Goal: Transaction & Acquisition: Purchase product/service

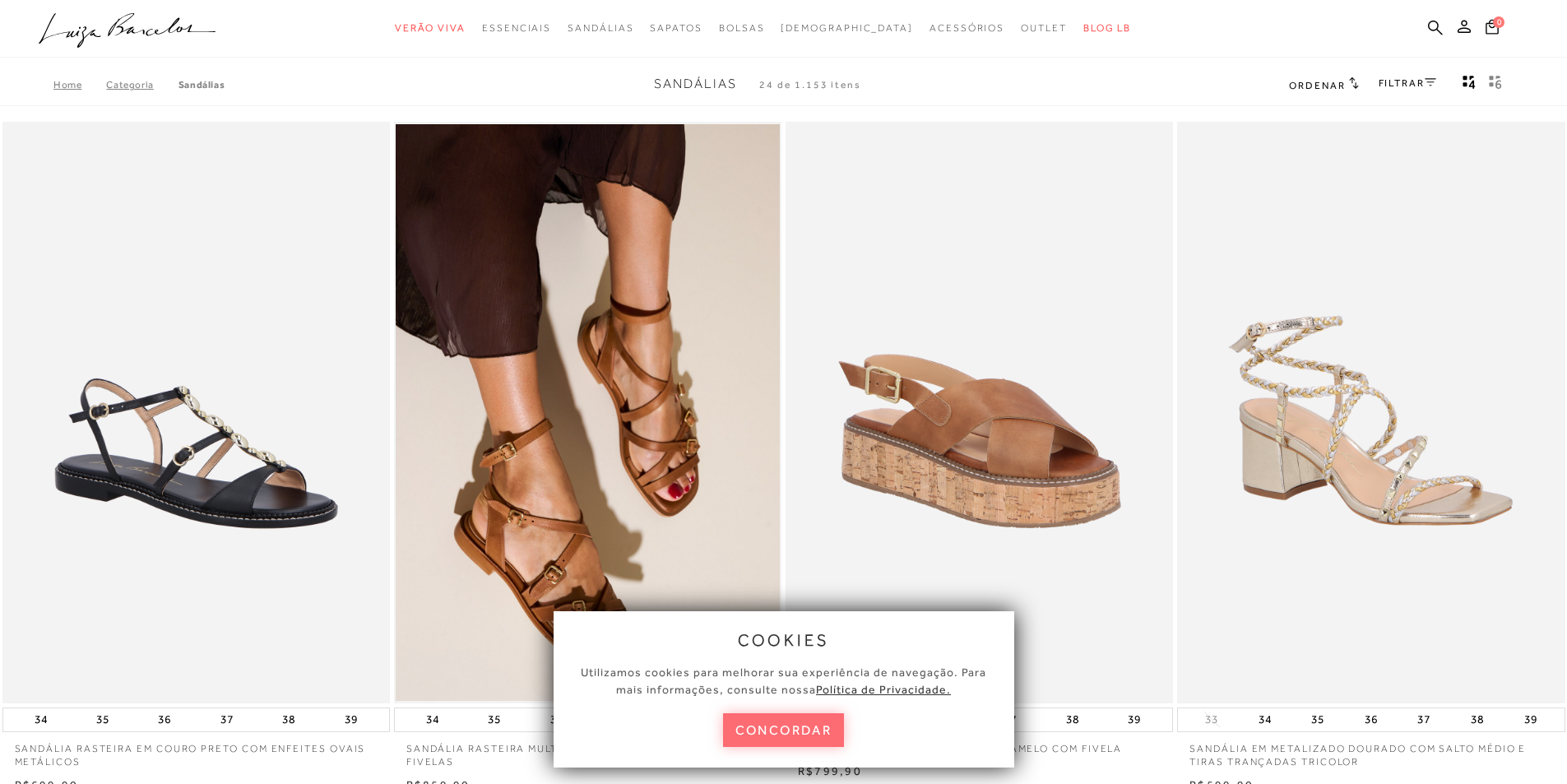
click at [781, 737] on button "concordar" at bounding box center [784, 730] width 122 height 33
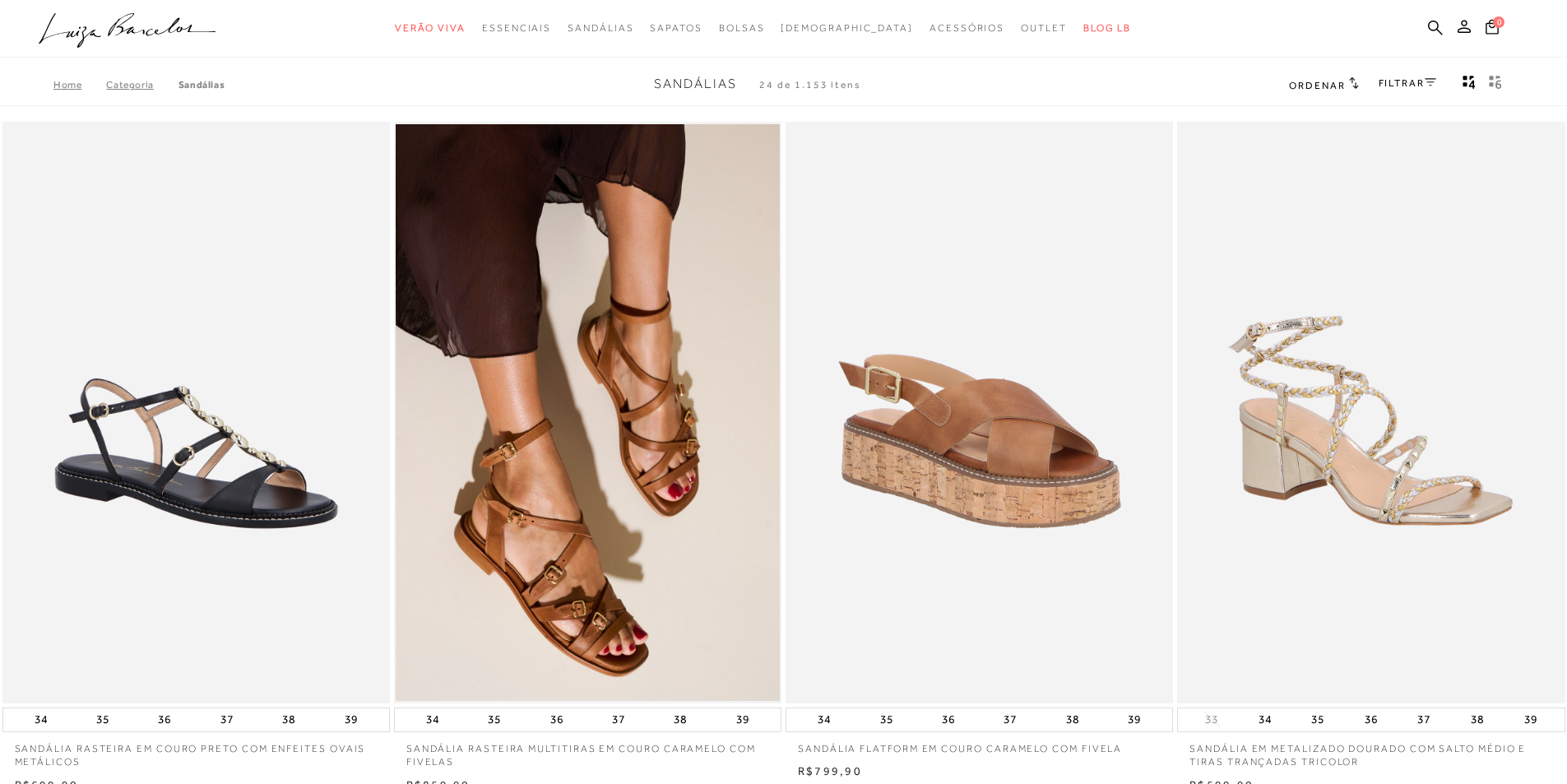
click at [1415, 83] on link "FILTRAR" at bounding box center [1407, 83] width 58 height 12
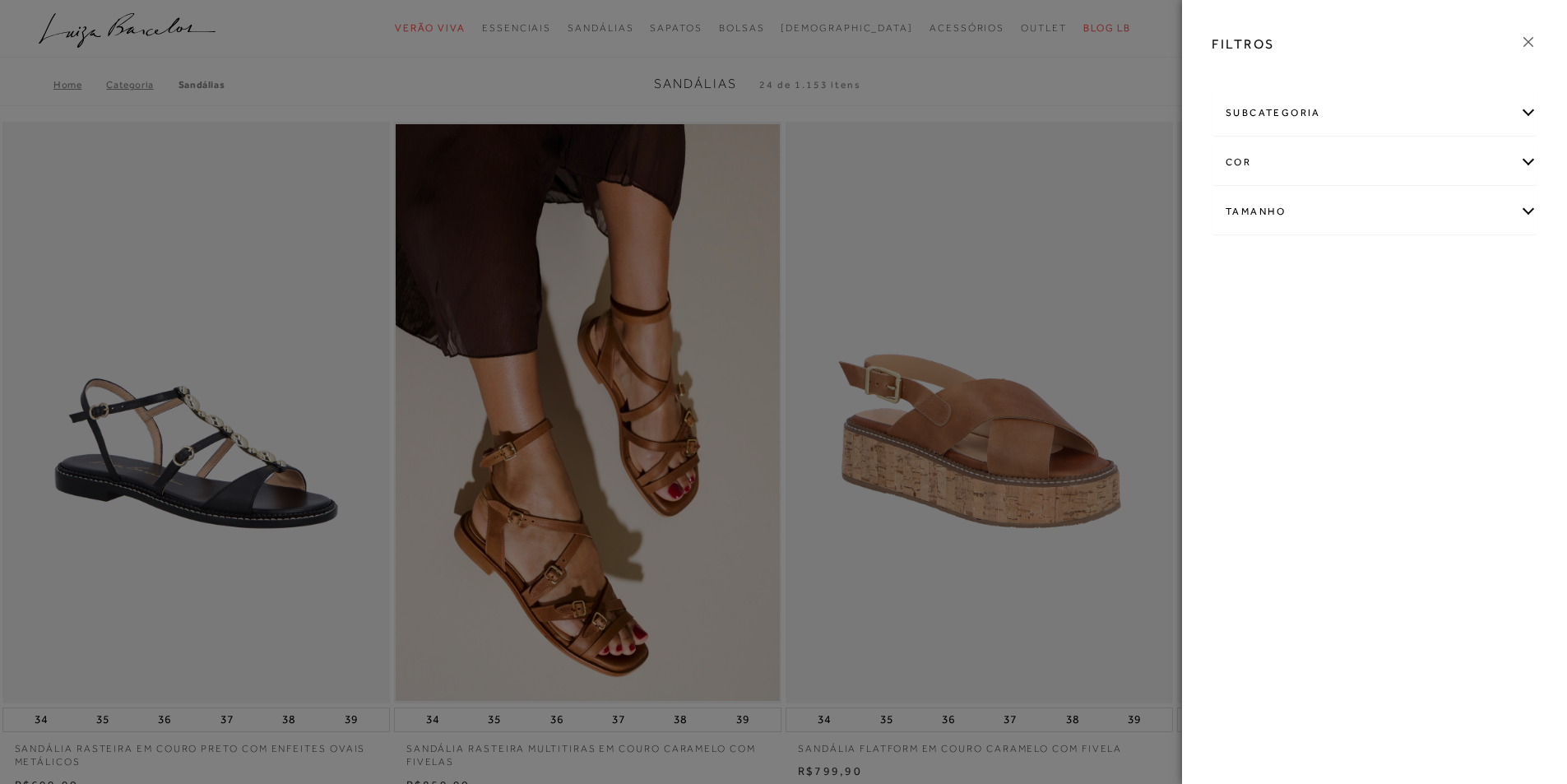
click at [1245, 164] on div "cor" at bounding box center [1375, 162] width 324 height 43
click at [1397, 251] on label "BRANCO" at bounding box center [1381, 260] width 69 height 35
click at [1360, 253] on input "BRANCO" at bounding box center [1351, 261] width 17 height 17
checkbox input "true"
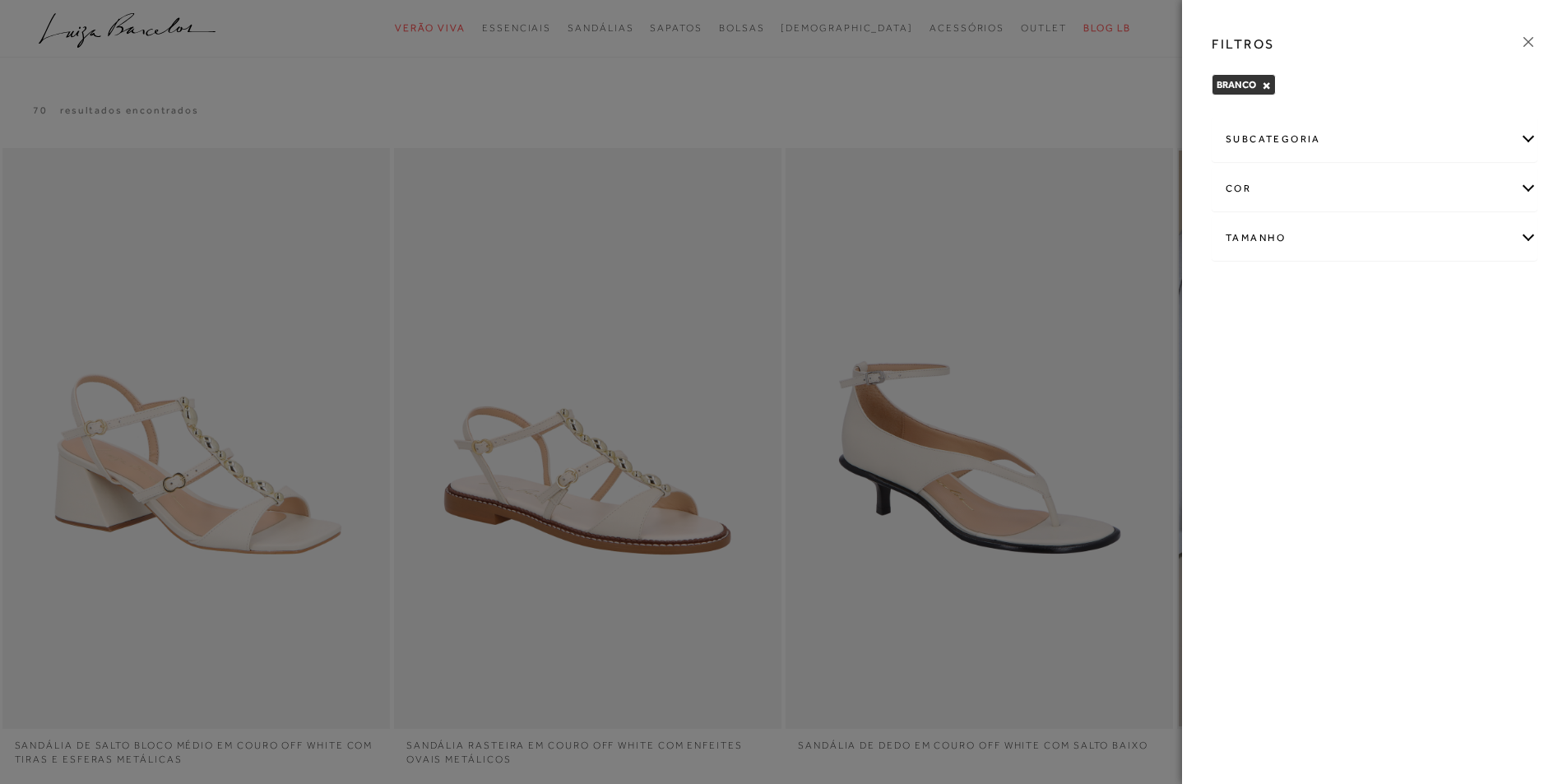
click at [1535, 41] on icon at bounding box center [1529, 42] width 18 height 18
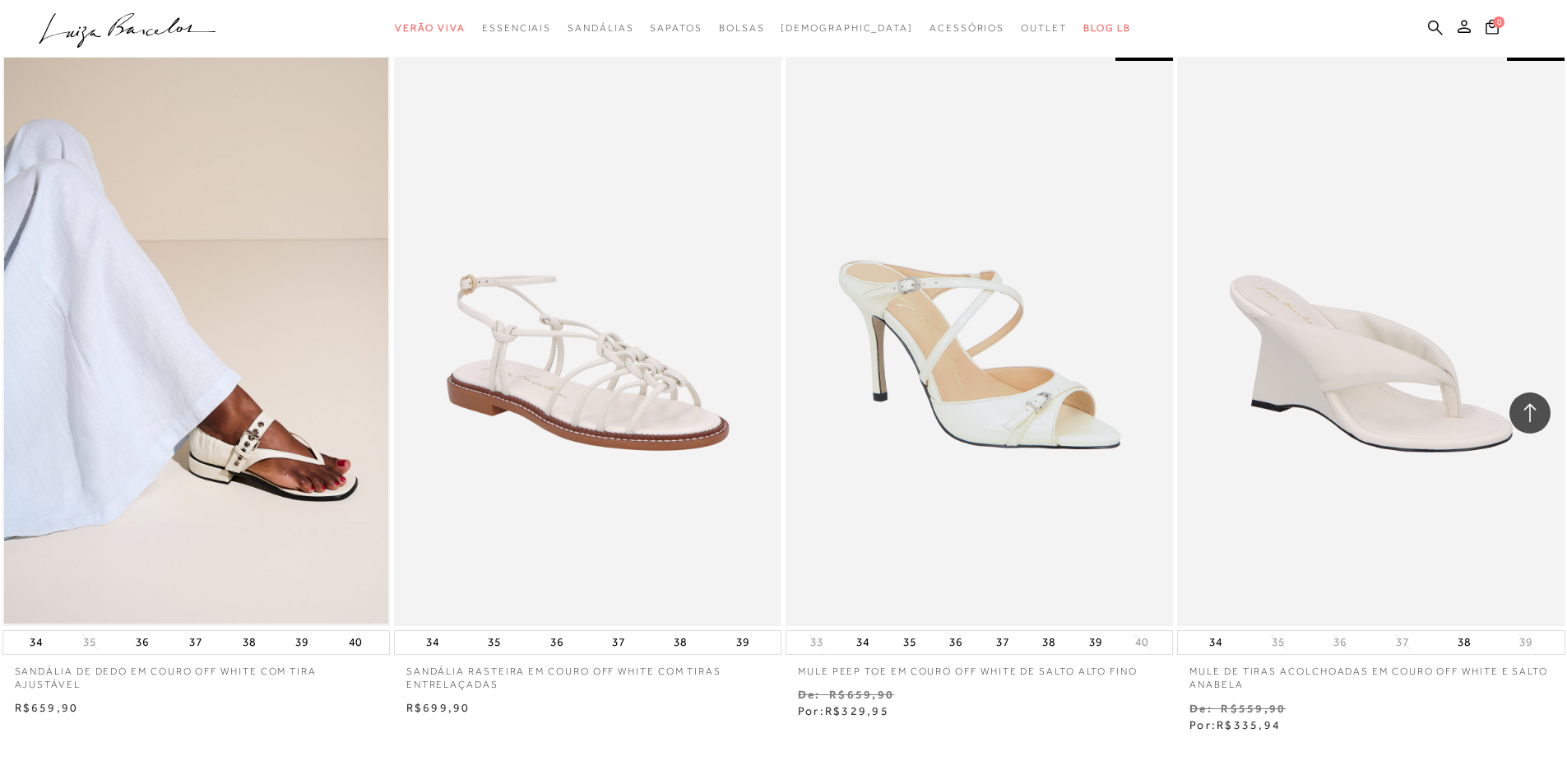
scroll to position [2056, 0]
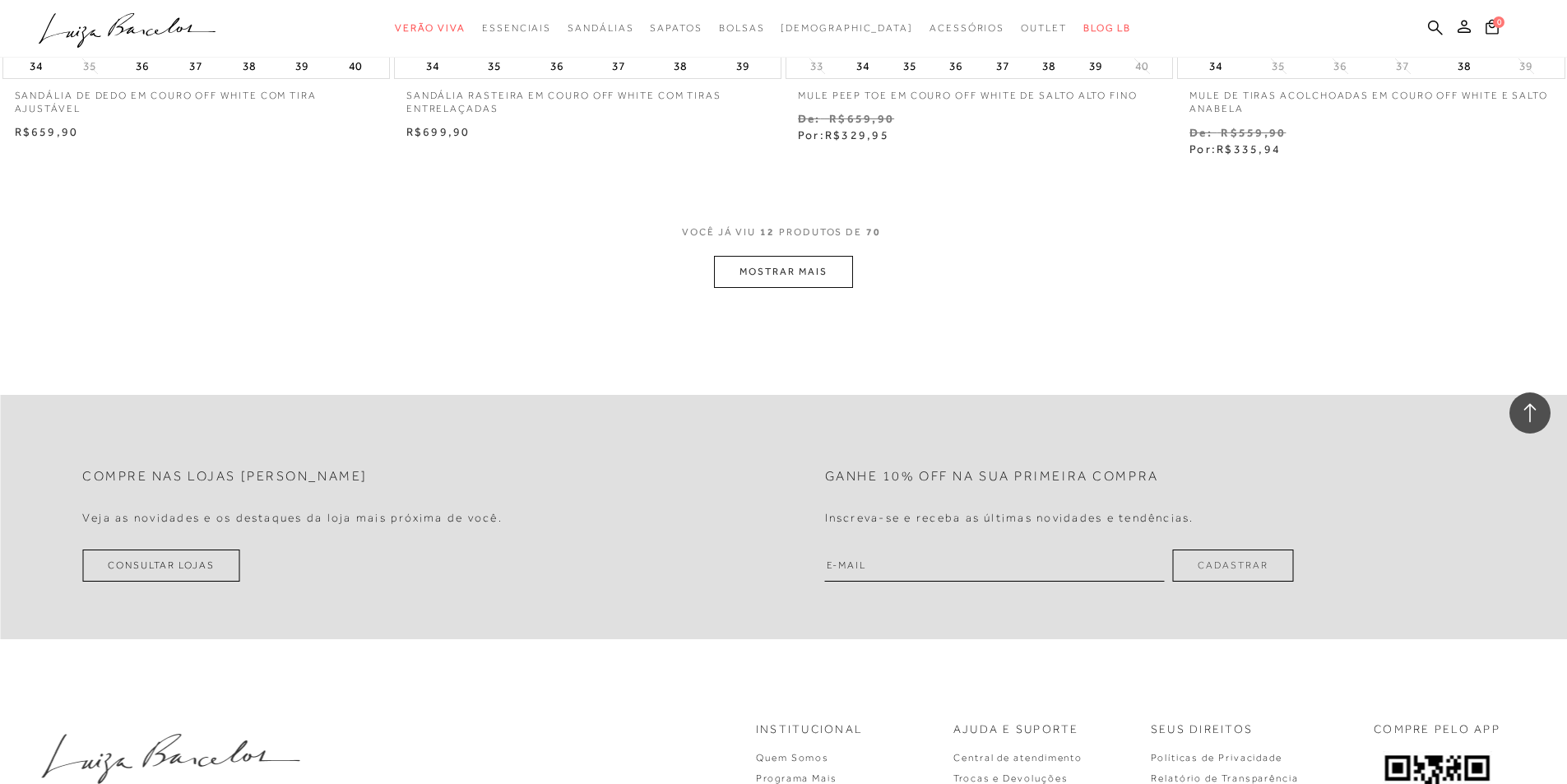
click at [829, 282] on button "MOSTRAR MAIS" at bounding box center [783, 271] width 138 height 32
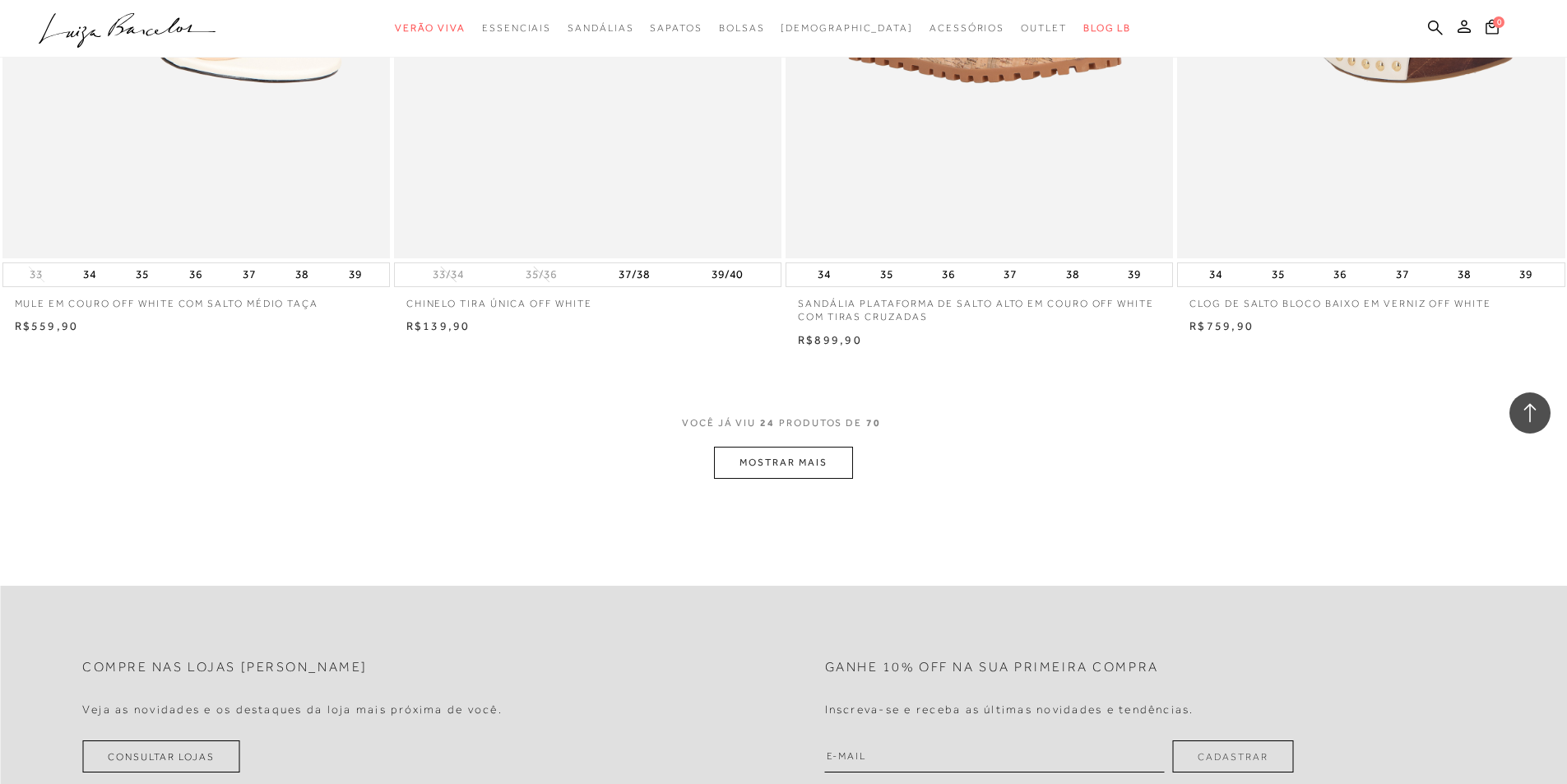
scroll to position [4029, 0]
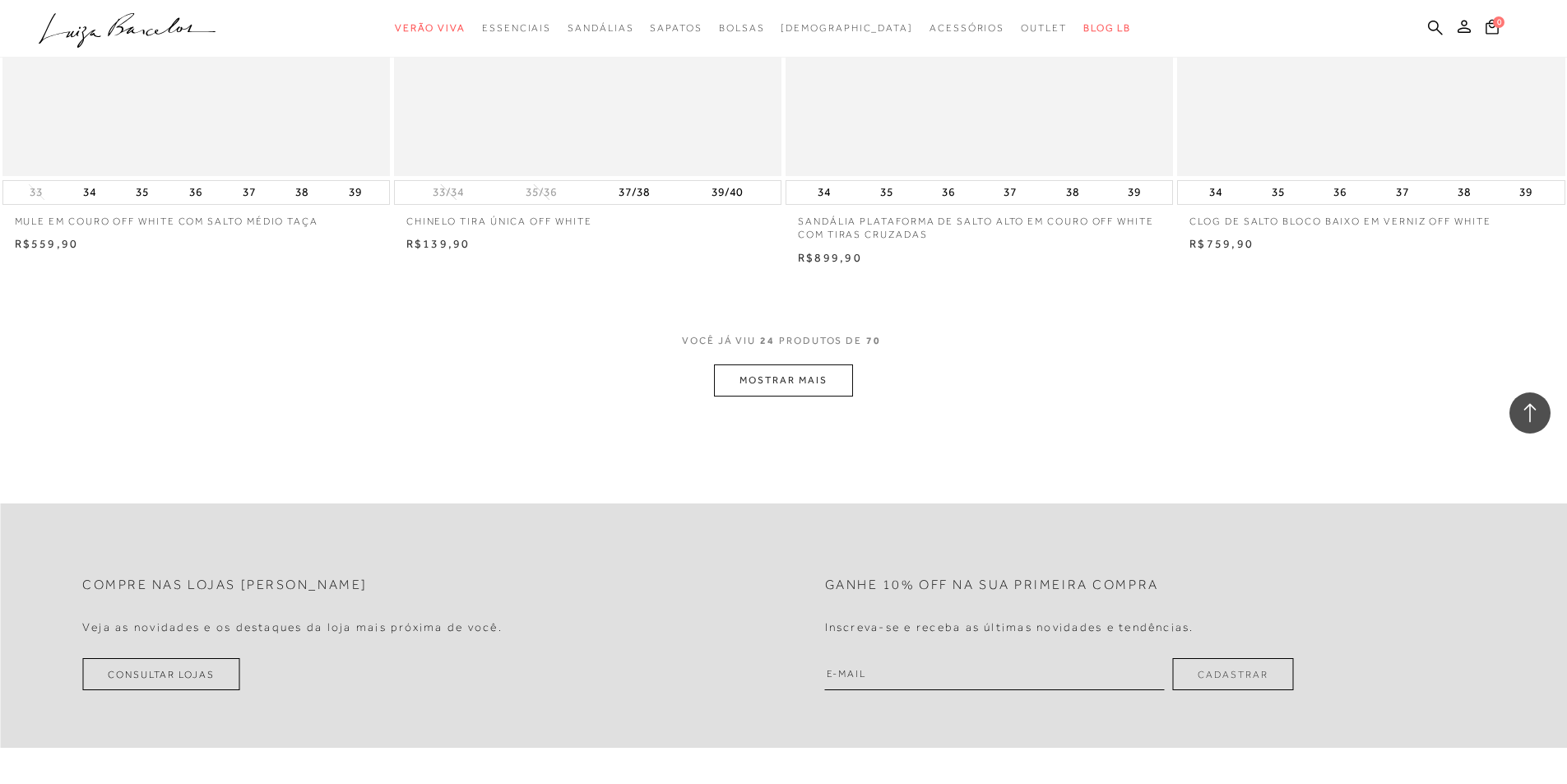
click at [759, 396] on button "MOSTRAR MAIS" at bounding box center [783, 380] width 138 height 32
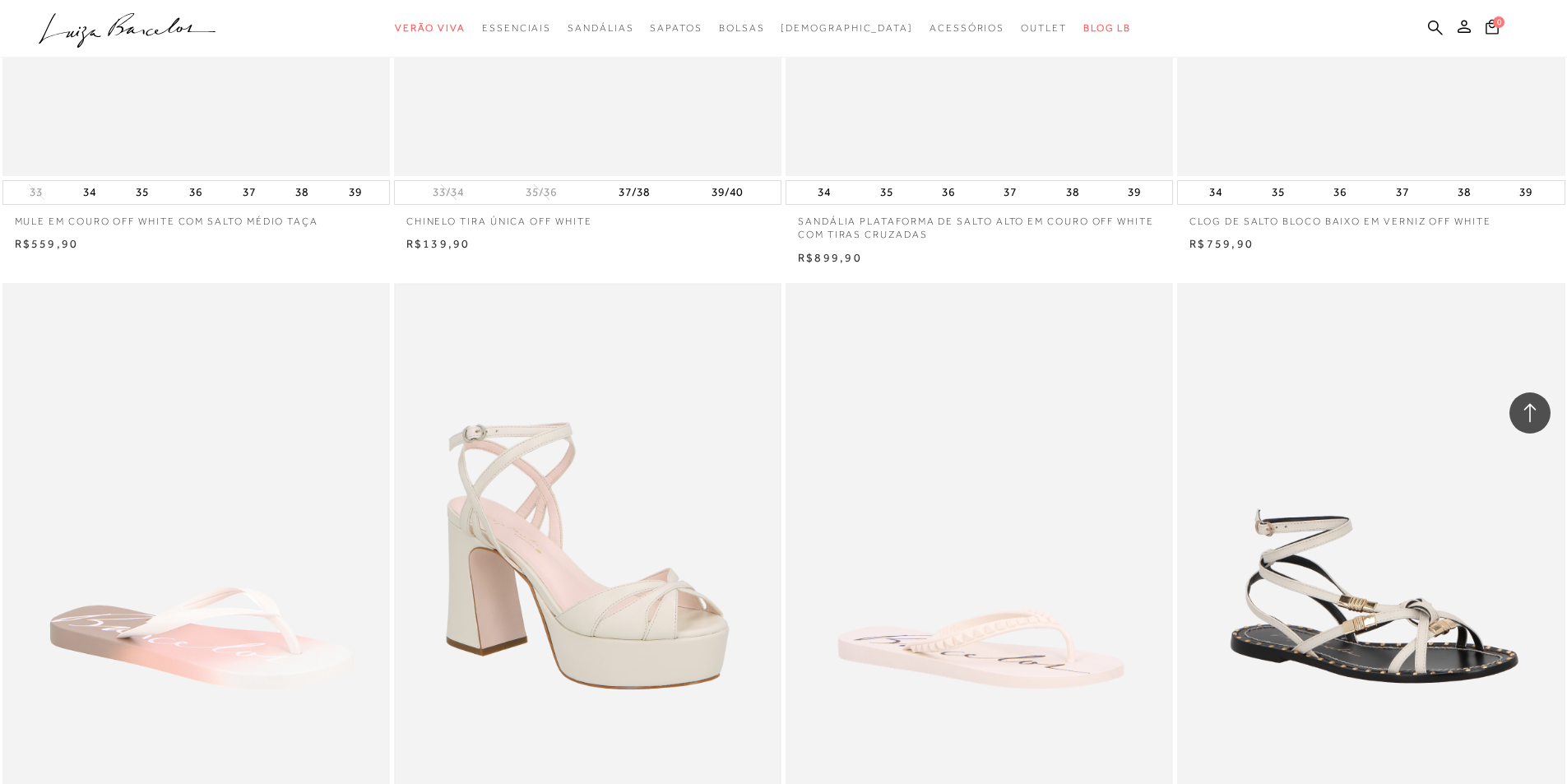
click at [666, 582] on img at bounding box center [588, 574] width 384 height 576
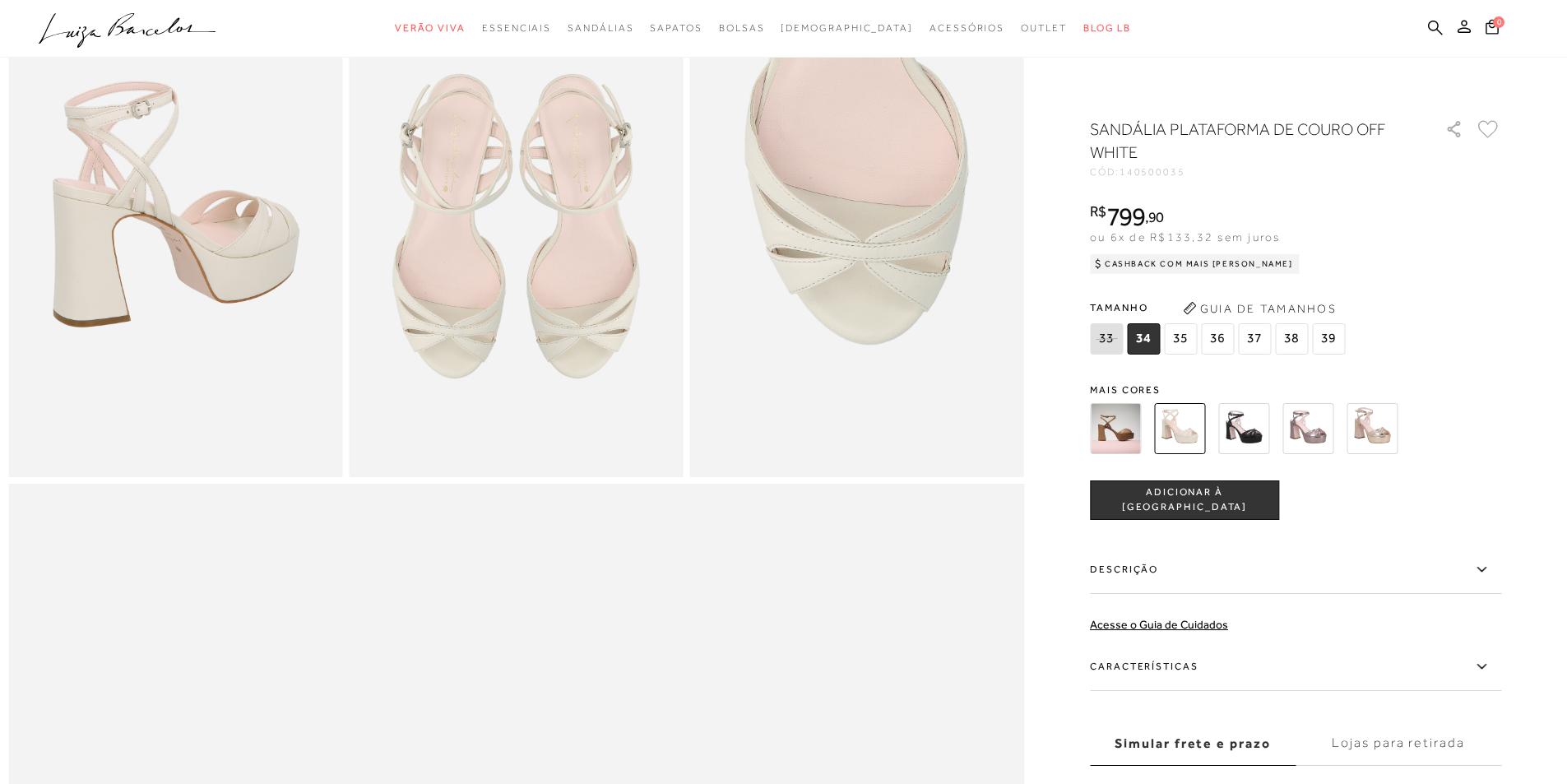
scroll to position [1151, 0]
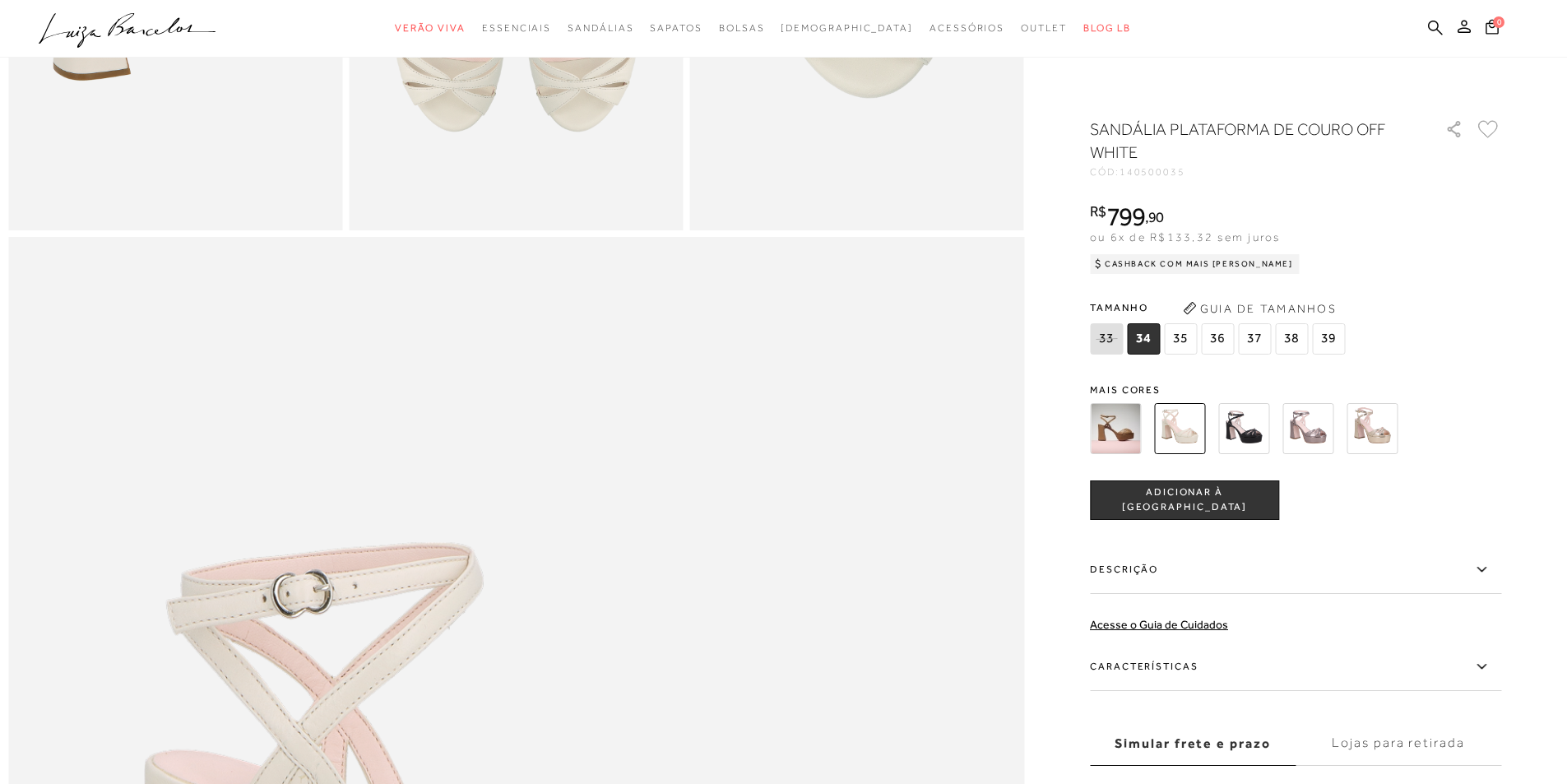
click at [1178, 340] on span "35" at bounding box center [1180, 338] width 33 height 31
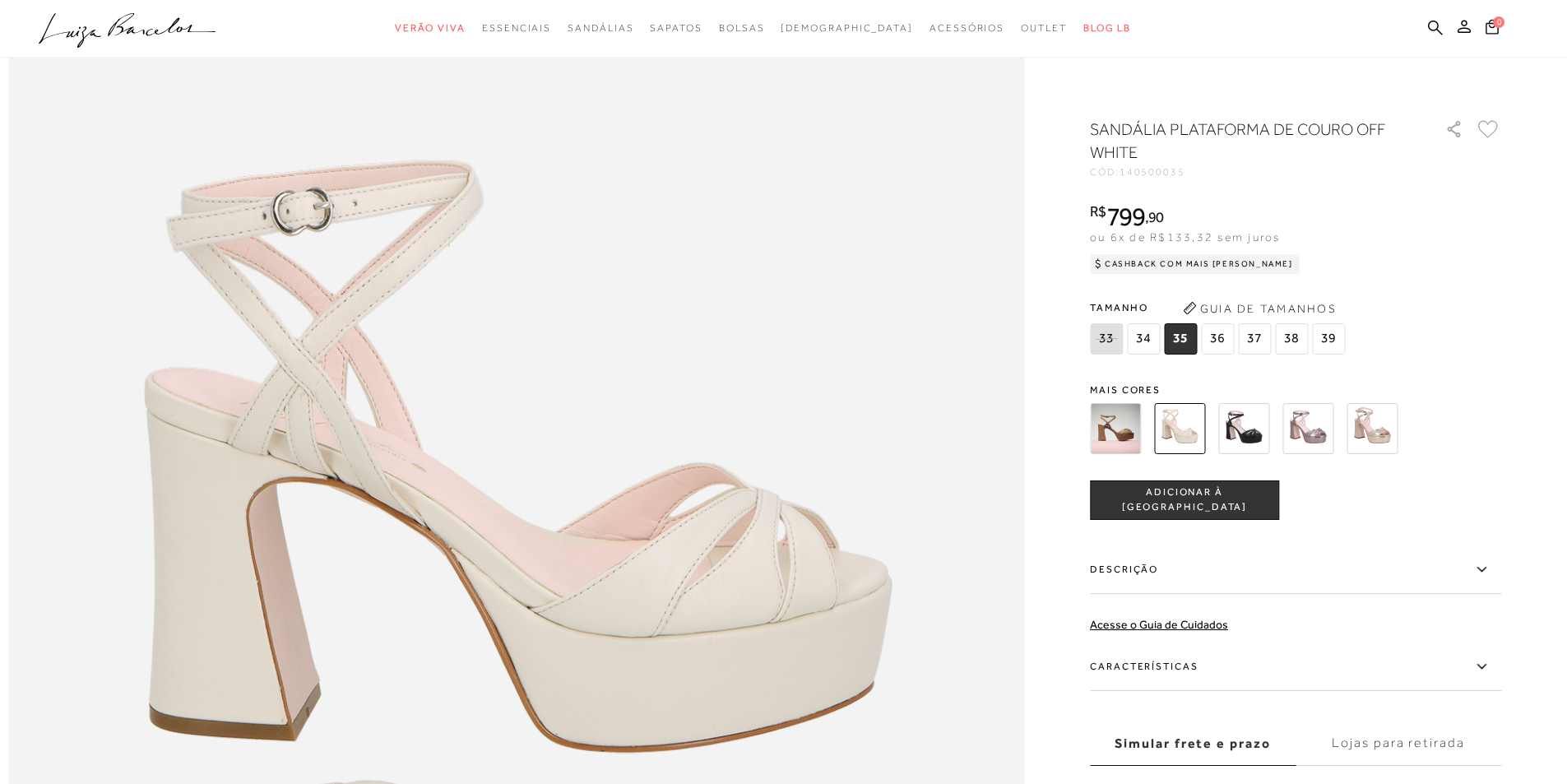
scroll to position [958, 0]
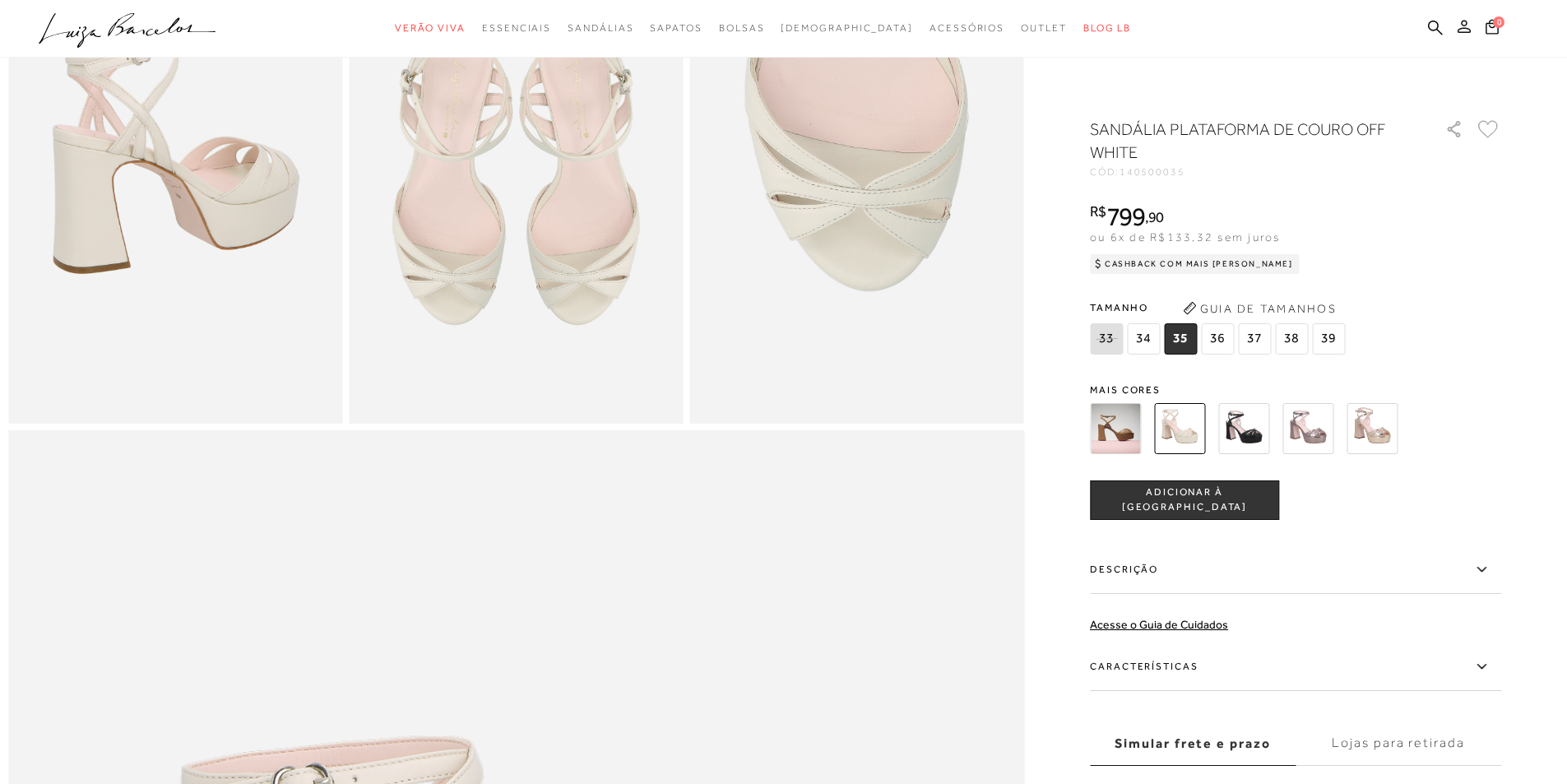
click at [1462, 31] on icon at bounding box center [1464, 27] width 13 height 13
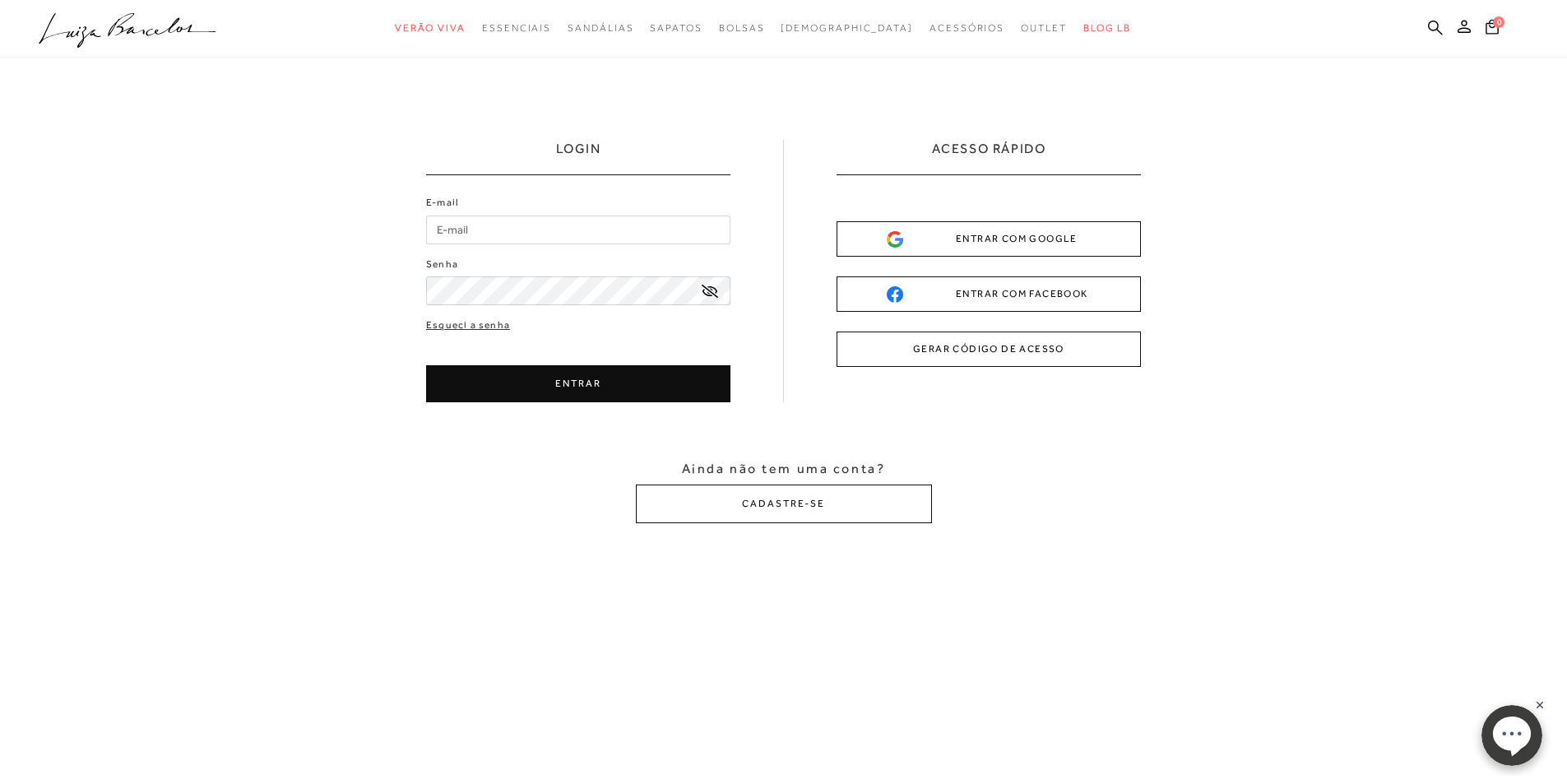
click at [469, 233] on input "E-mail" at bounding box center [578, 230] width 304 height 28
type input "barbiemarley.flavia@gmail.com"
click at [710, 289] on div at bounding box center [578, 291] width 304 height 28
click at [713, 293] on icon at bounding box center [710, 291] width 17 height 13
click at [636, 368] on button "ENTRAR" at bounding box center [578, 383] width 304 height 37
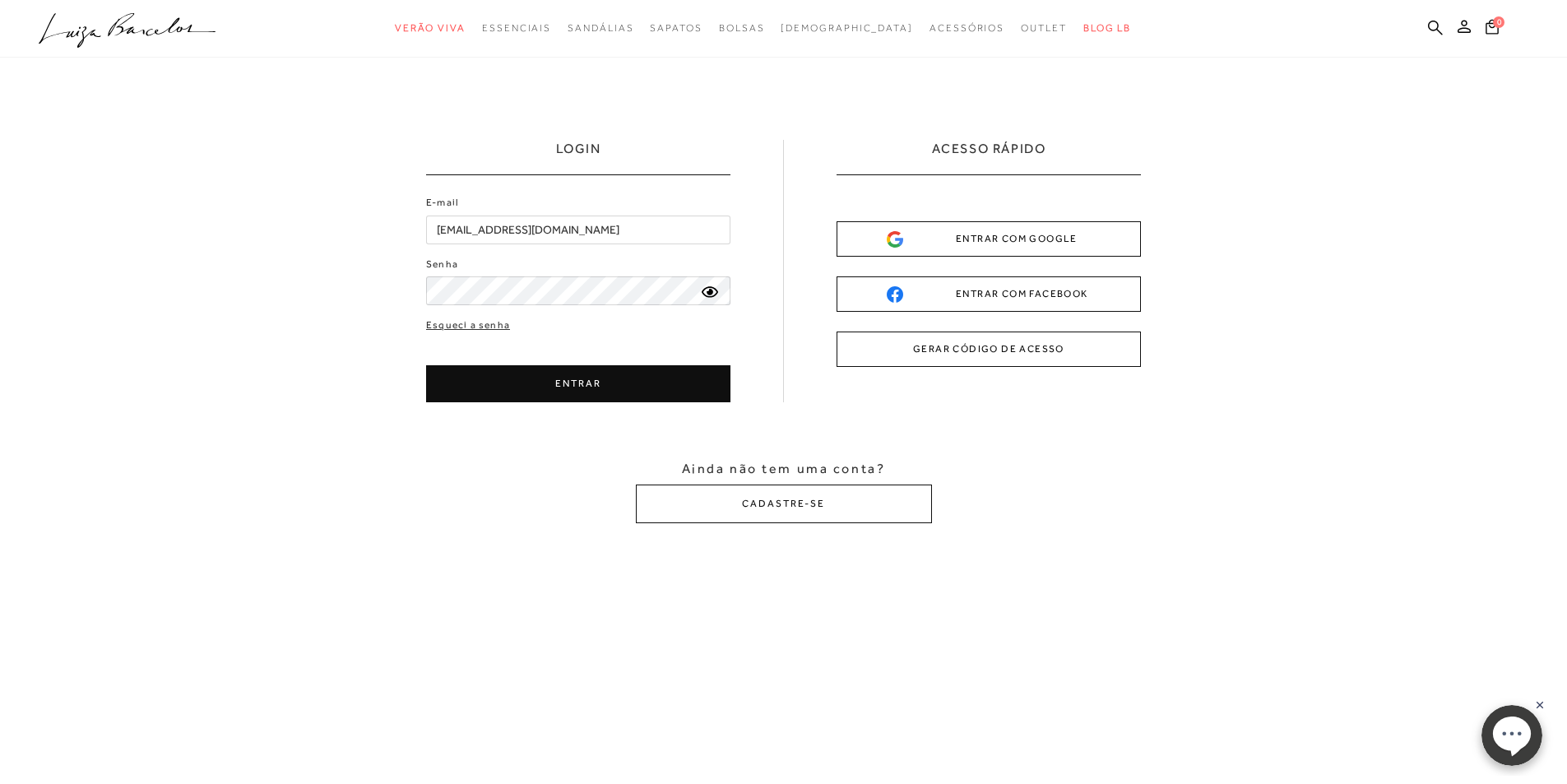
click at [634, 381] on button "ENTRAR" at bounding box center [578, 383] width 304 height 37
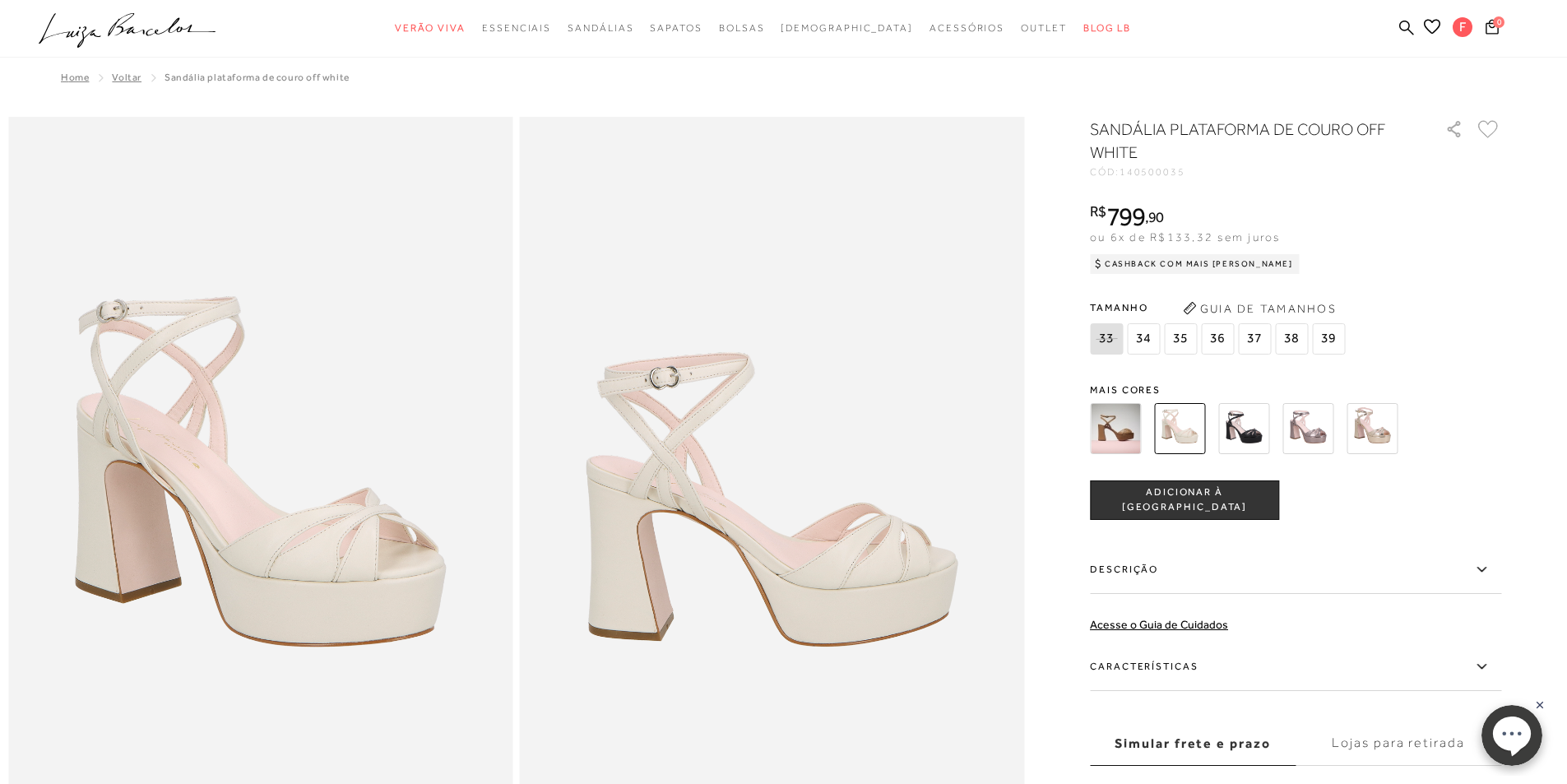
click at [1521, 730] on ellipse at bounding box center [1510, 732] width 38 height 34
click at [1461, 27] on span "F" at bounding box center [1463, 28] width 20 height 20
click at [1456, 112] on link "Meus Pedidos" at bounding box center [1462, 109] width 132 height 30
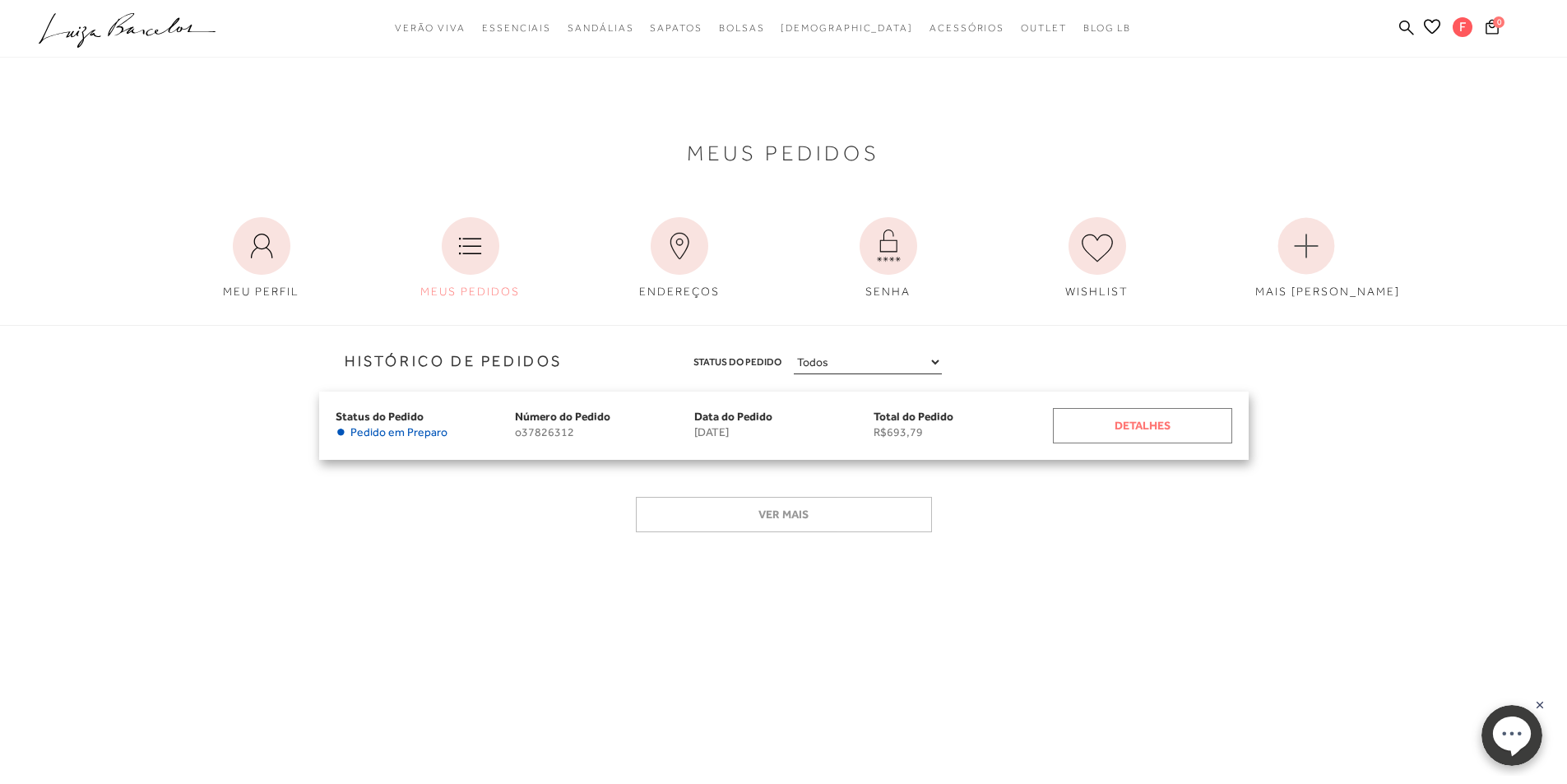
click at [1125, 418] on div "Detalhes" at bounding box center [1143, 425] width 180 height 35
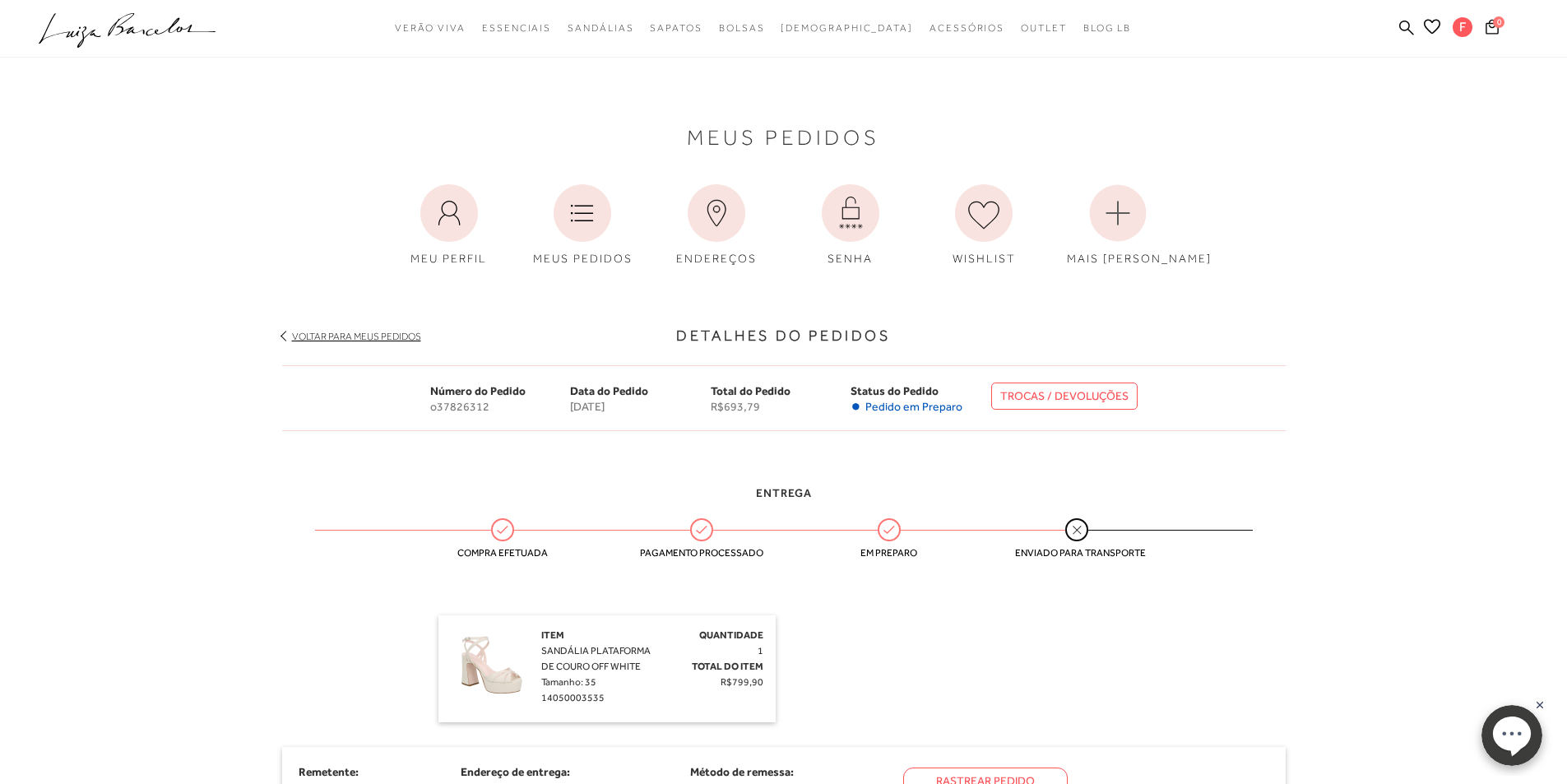
scroll to position [246, 0]
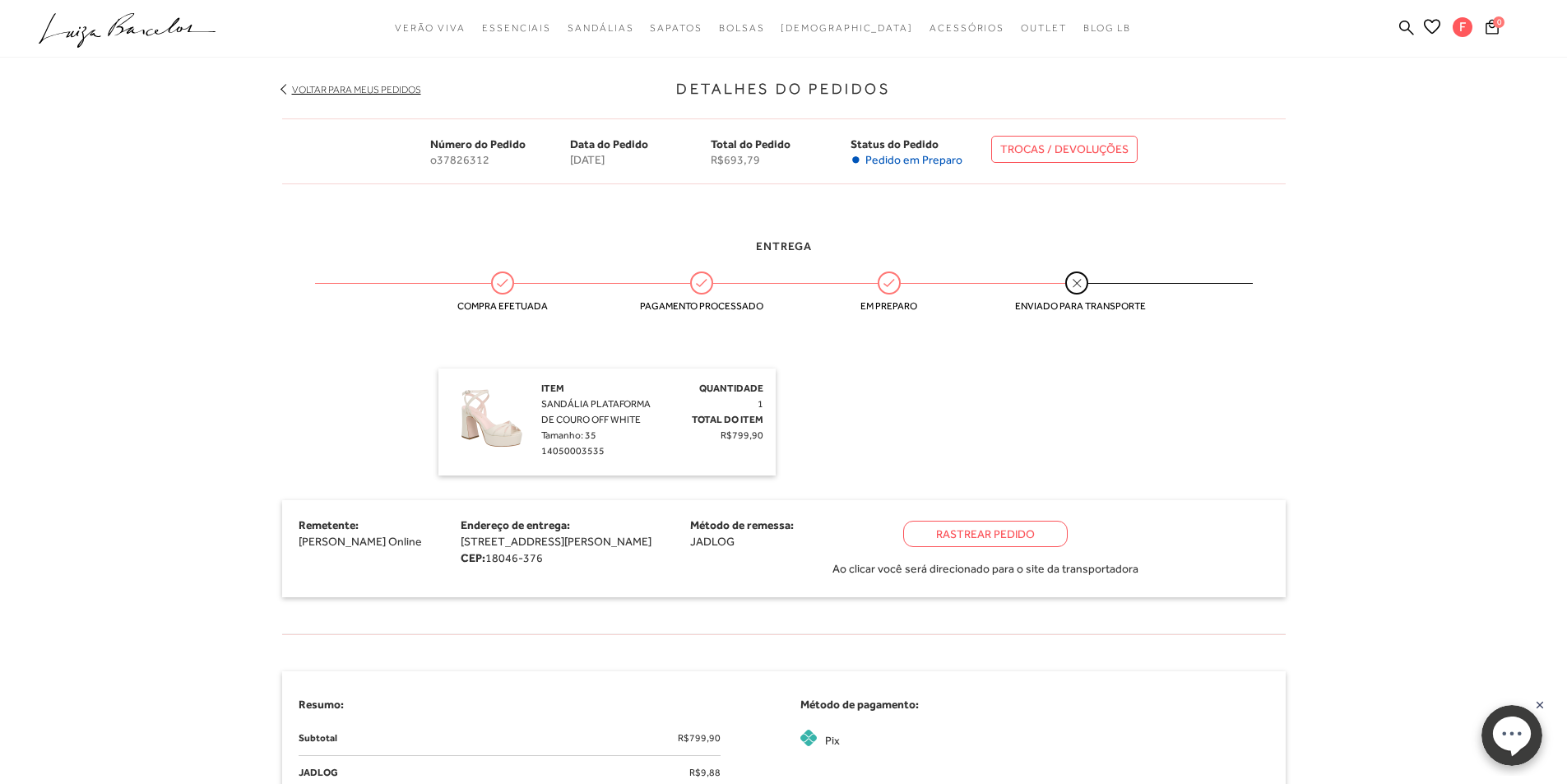
click at [498, 423] on img at bounding box center [492, 422] width 82 height 82
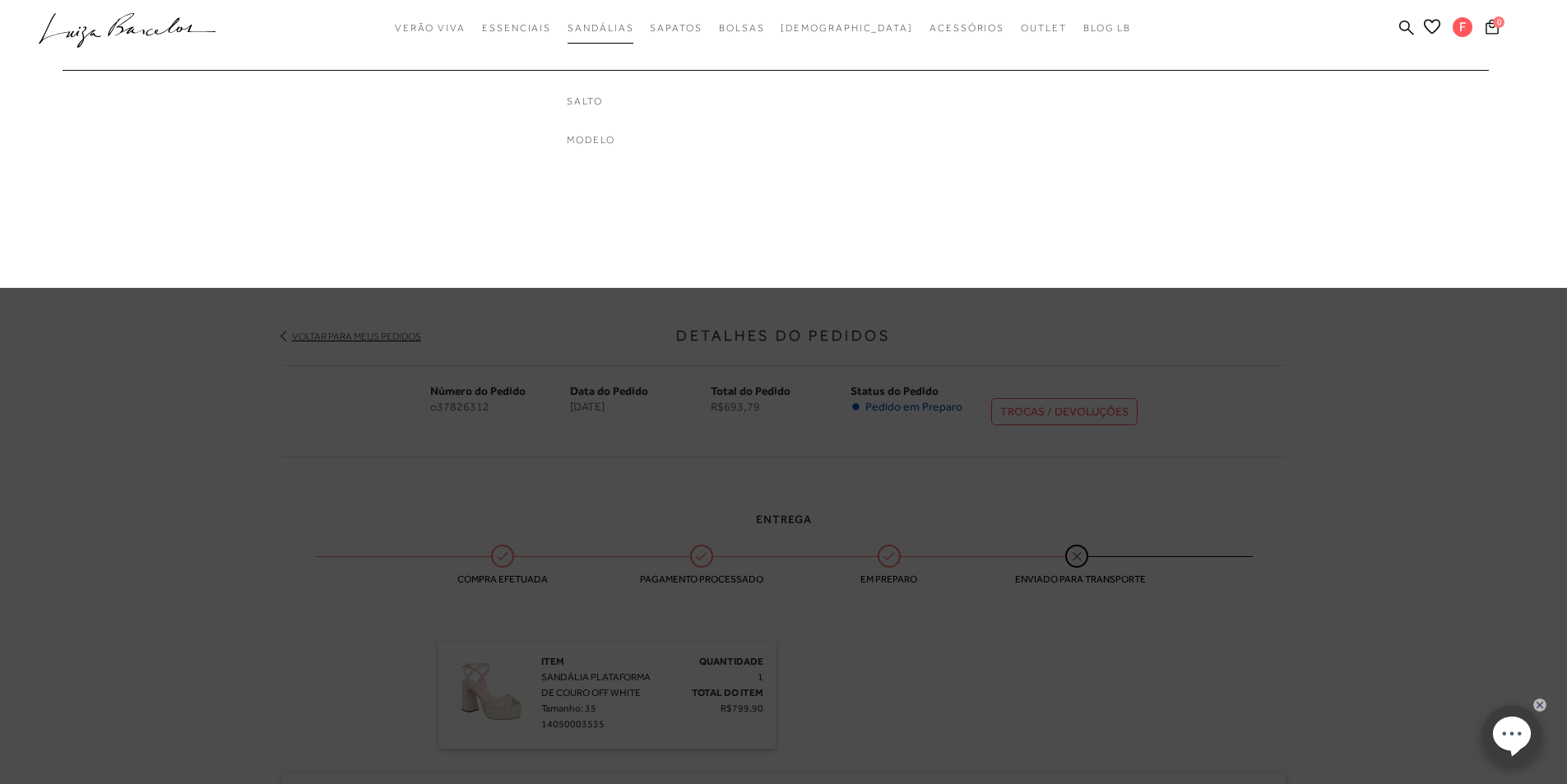
click at [624, 25] on span "Sandálias" at bounding box center [601, 28] width 66 height 12
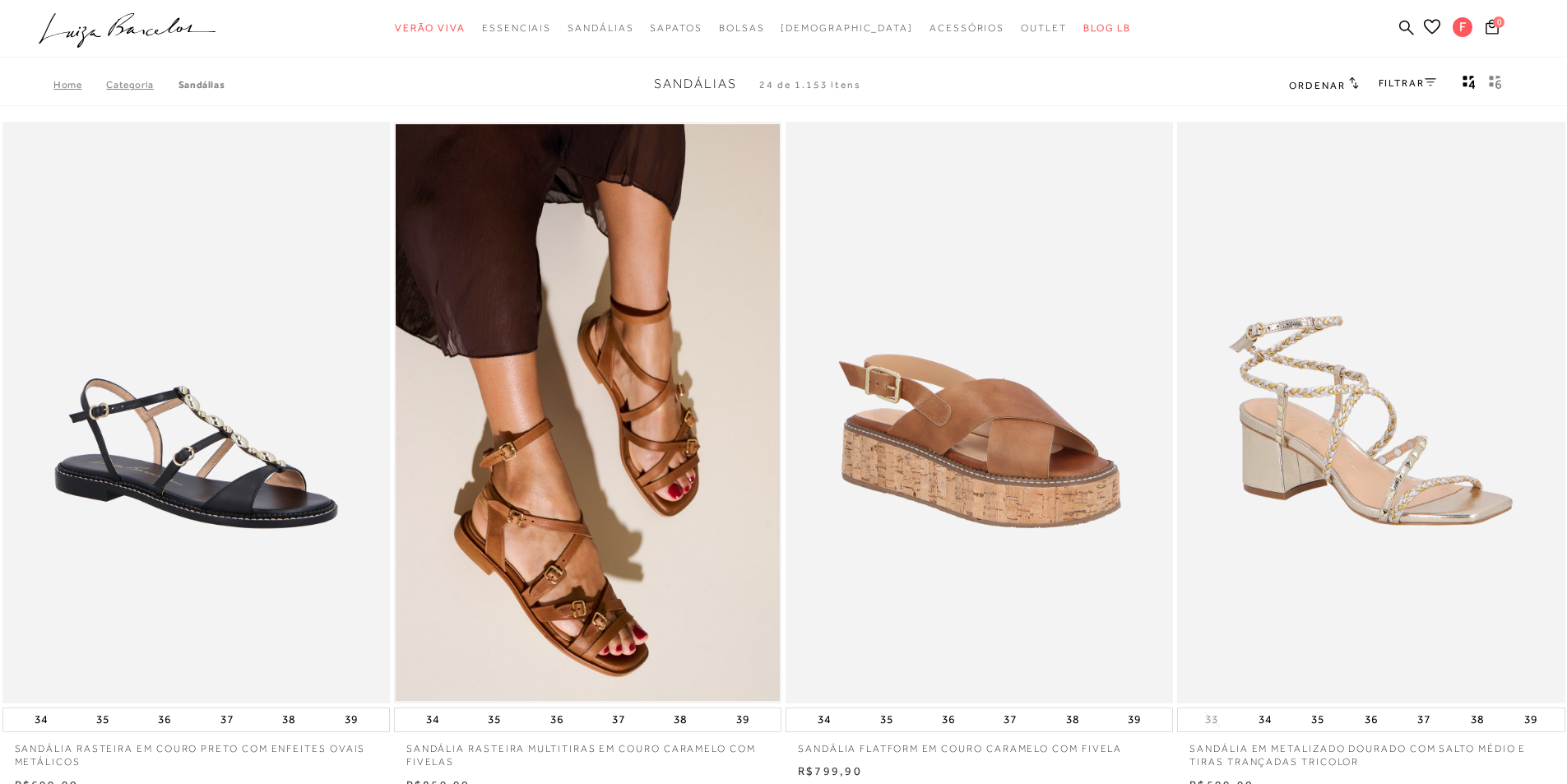
click at [1399, 82] on link "FILTRAR" at bounding box center [1407, 83] width 58 height 12
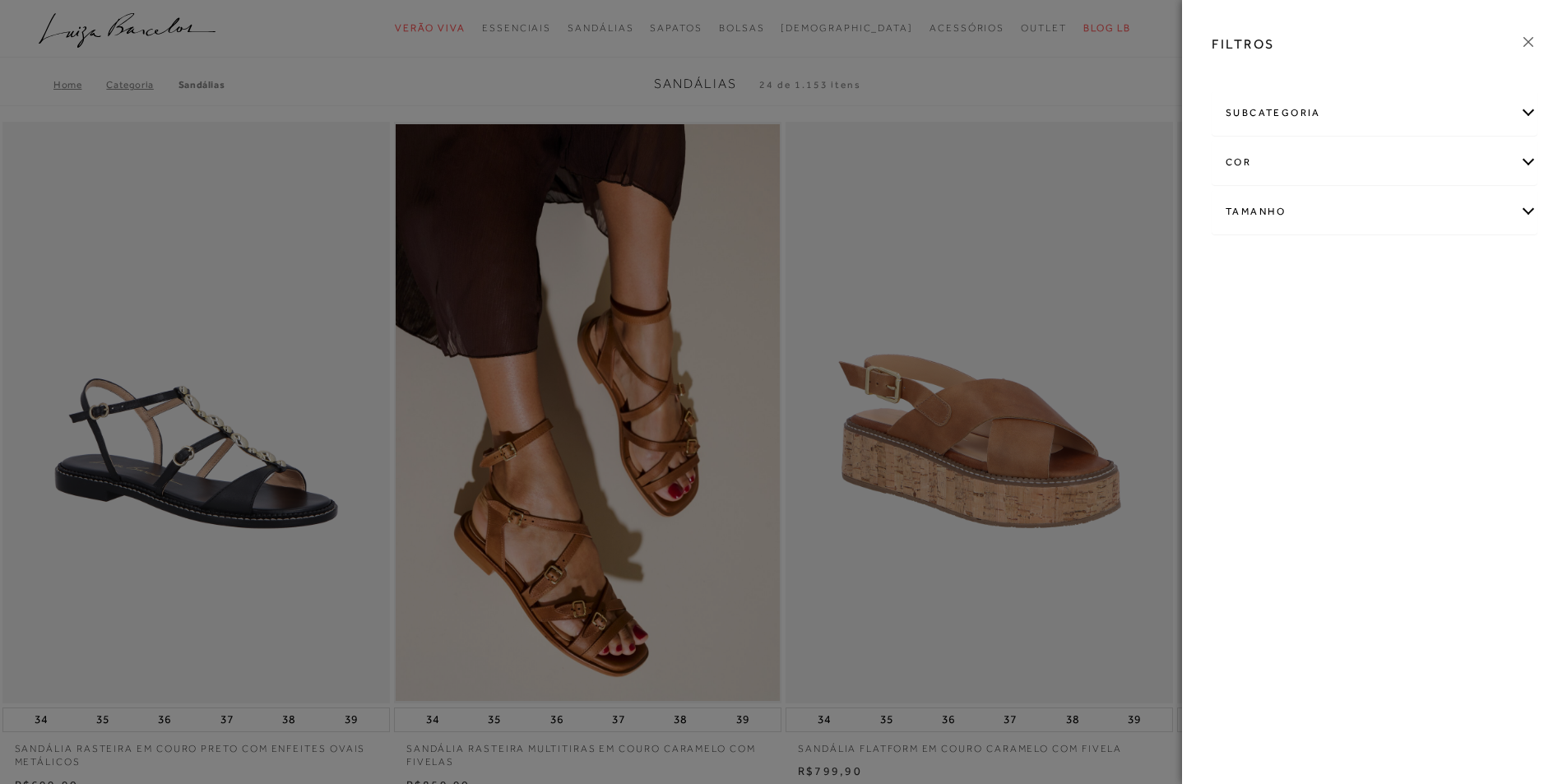
click at [1236, 159] on div "cor" at bounding box center [1375, 162] width 324 height 43
click at [1382, 262] on span "BRANCO" at bounding box center [1375, 258] width 55 height 13
click at [1360, 262] on input "BRANCO" at bounding box center [1351, 261] width 17 height 17
checkbox input "true"
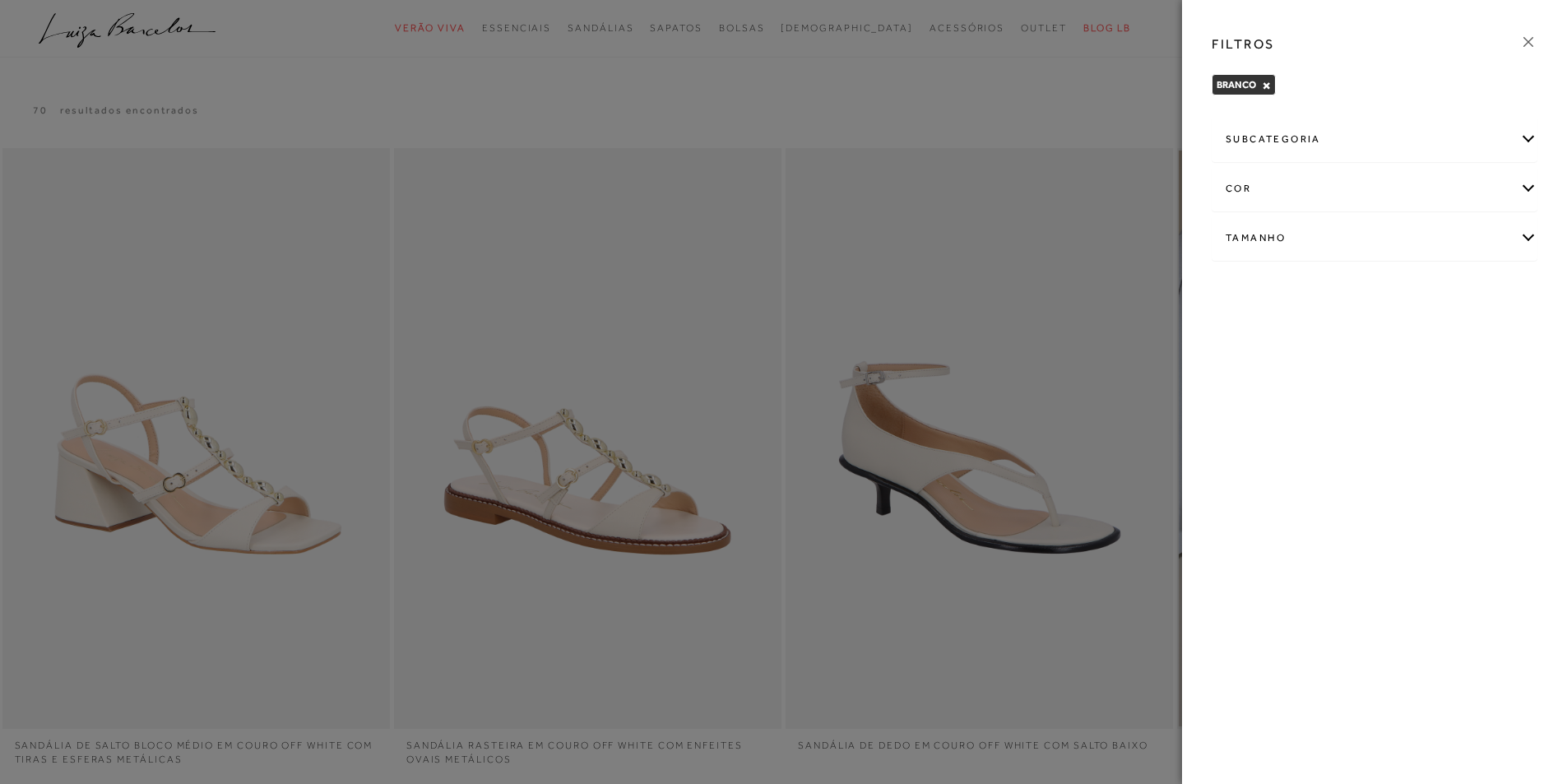
click at [1531, 40] on icon at bounding box center [1529, 42] width 18 height 18
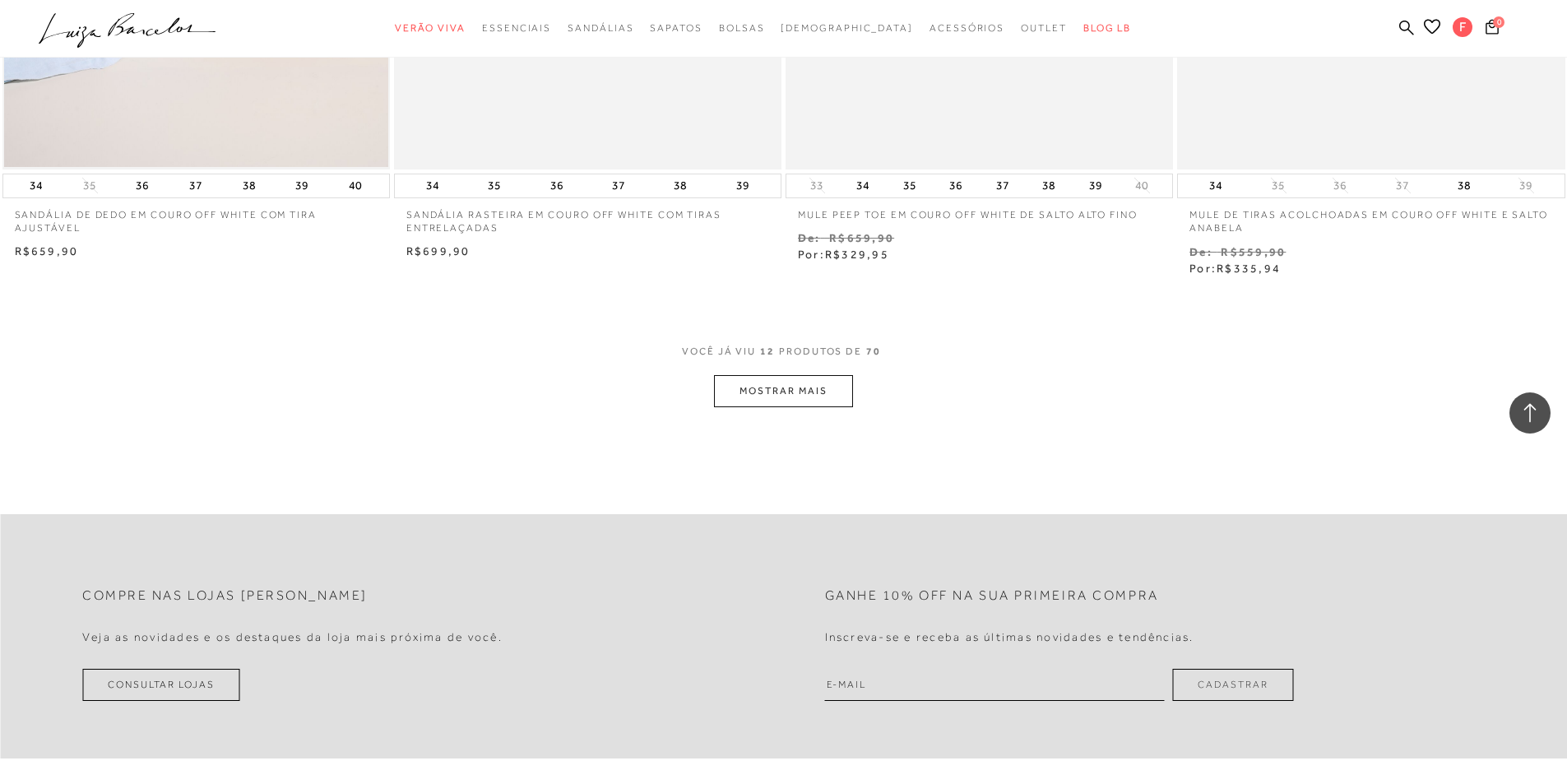
scroll to position [2101, 0]
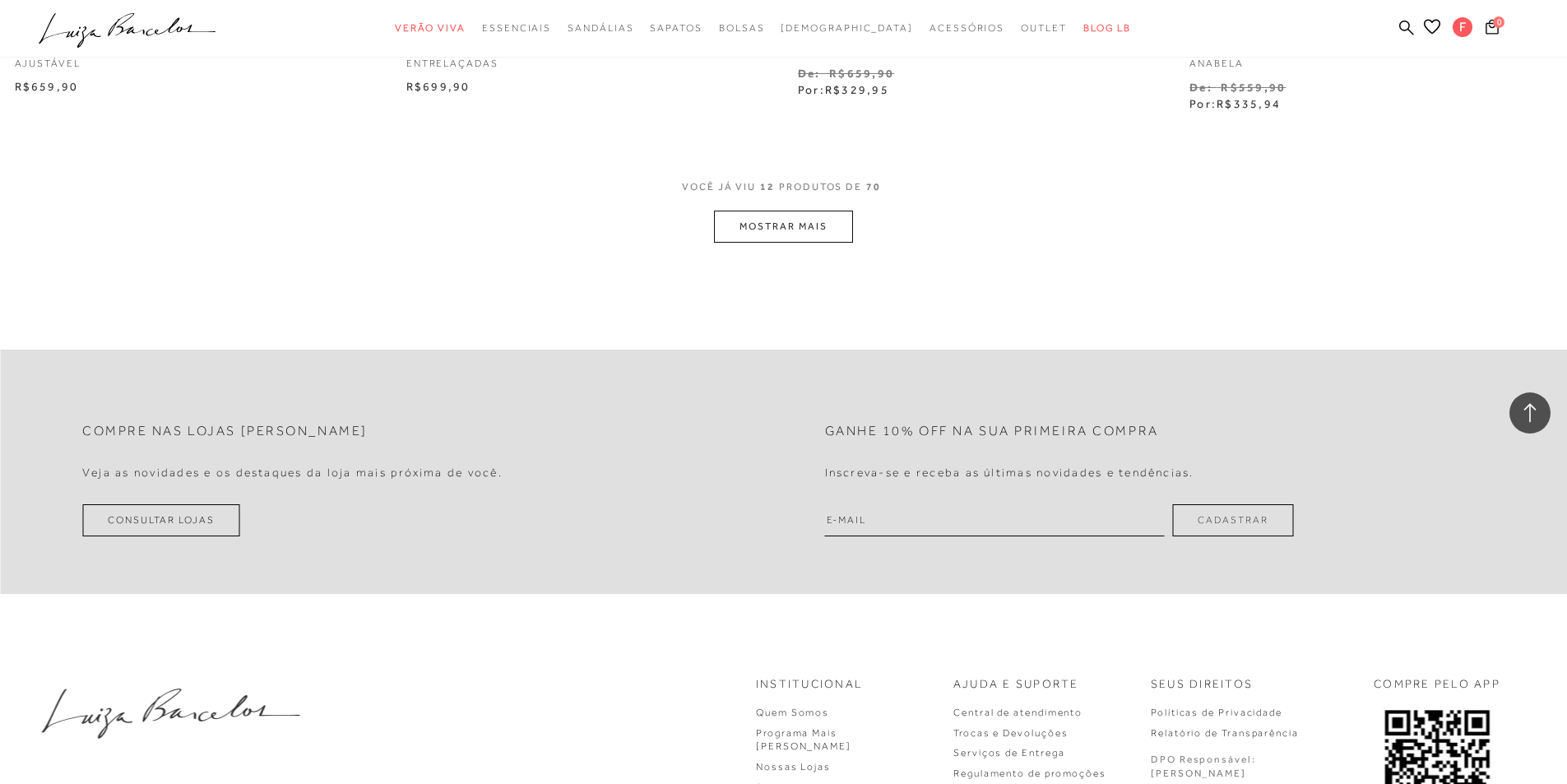
click at [798, 209] on div "VOCê JÁ VIU 12 PRODUTOS DE 70" at bounding box center [783, 195] width 203 height 30
click at [793, 235] on button "MOSTRAR MAIS" at bounding box center [783, 226] width 138 height 32
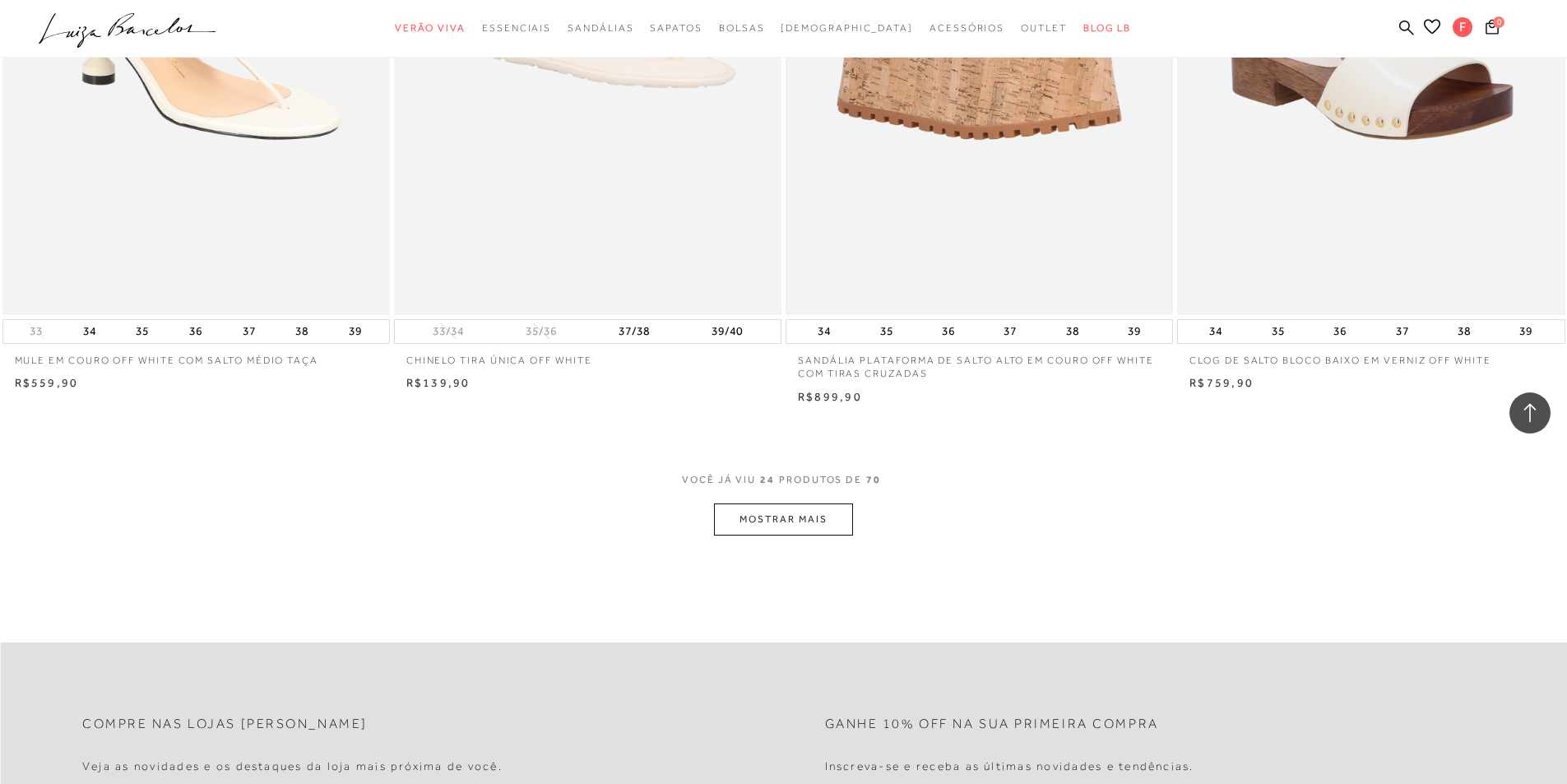
scroll to position [4219, 0]
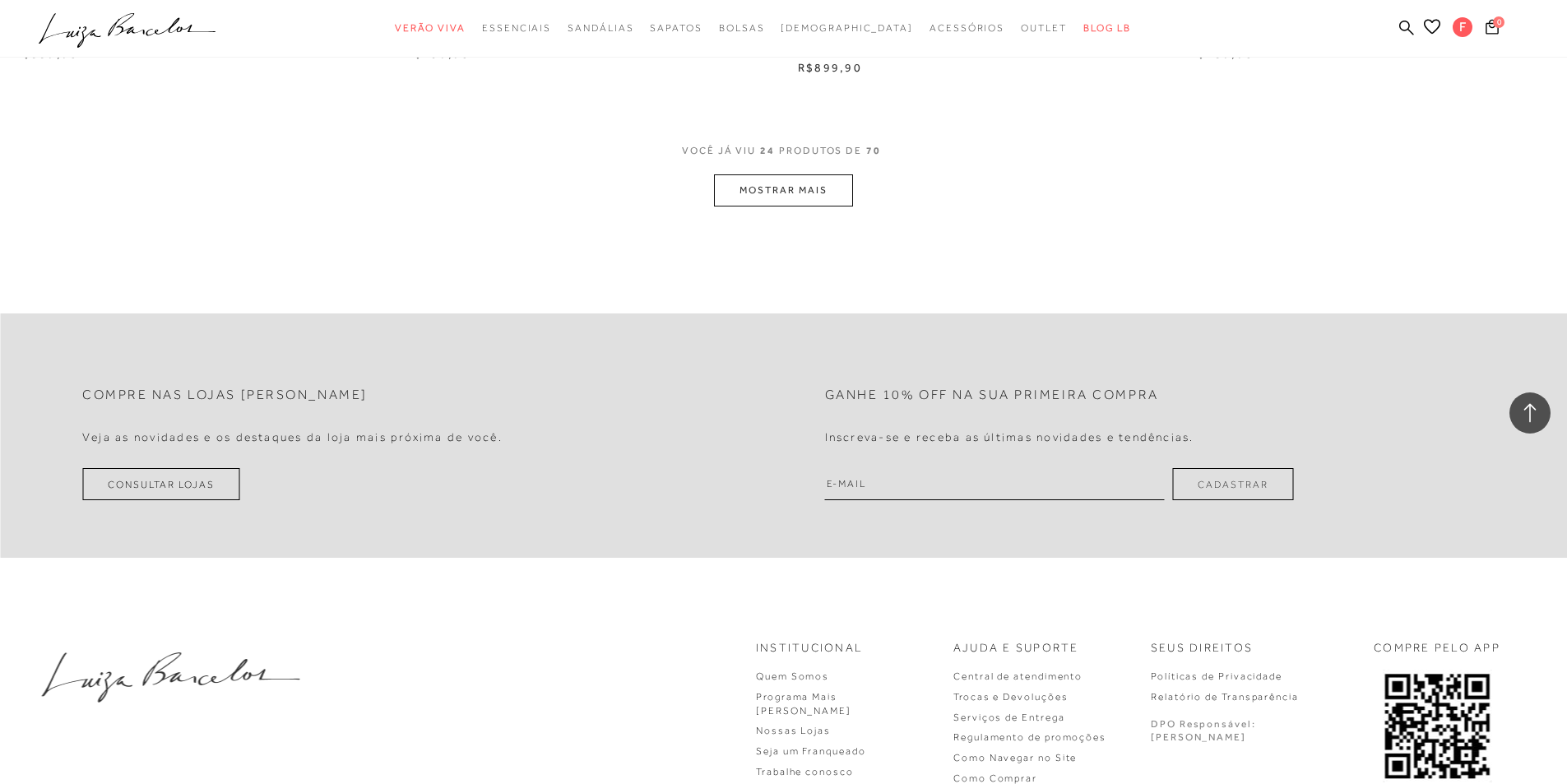
click at [790, 198] on button "MOSTRAR MAIS" at bounding box center [783, 190] width 138 height 32
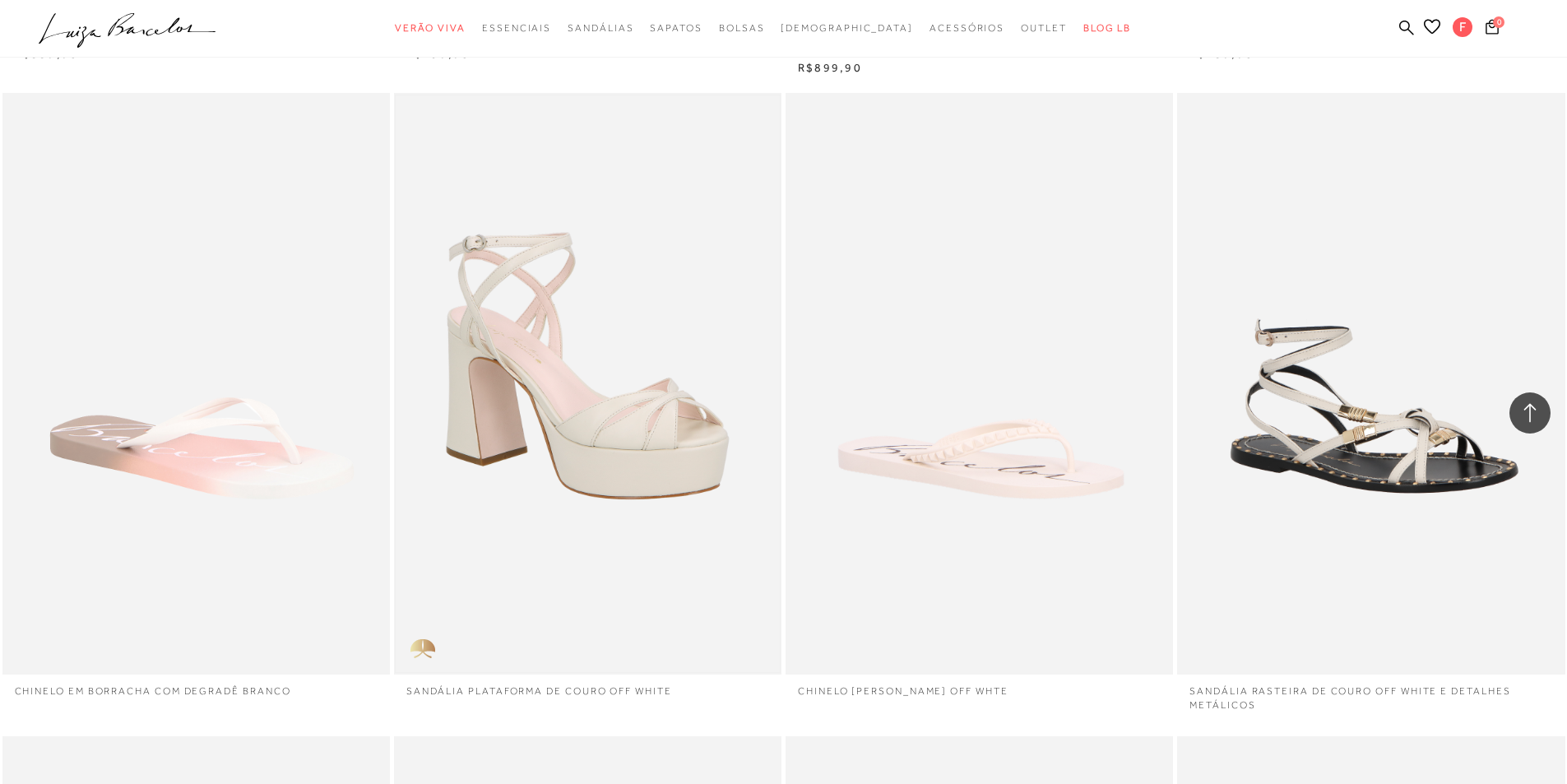
click at [601, 353] on img at bounding box center [588, 383] width 384 height 576
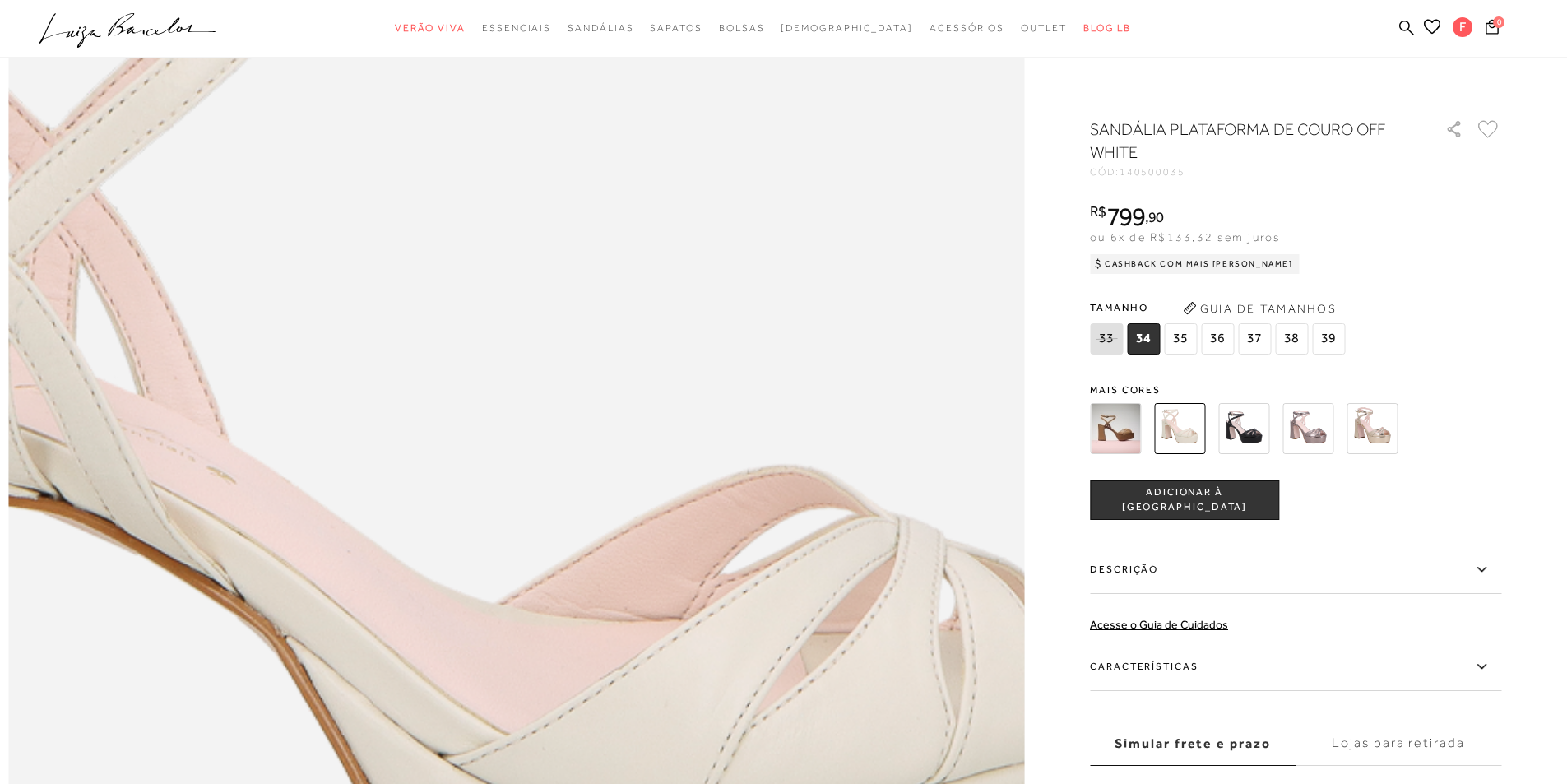
scroll to position [1809, 0]
